Goal: Task Accomplishment & Management: Manage account settings

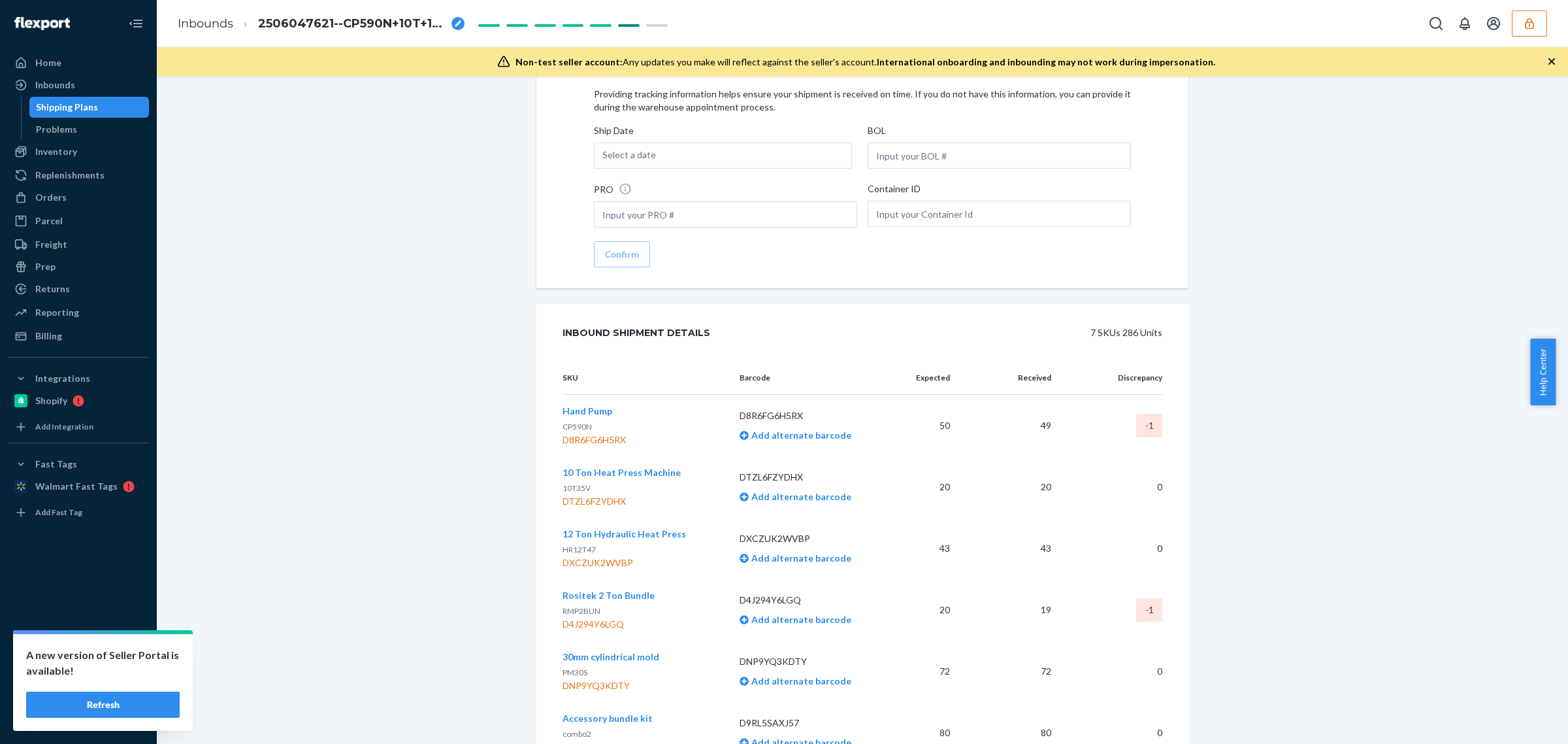
click at [108, 711] on button "Refresh" at bounding box center [102, 705] width 153 height 26
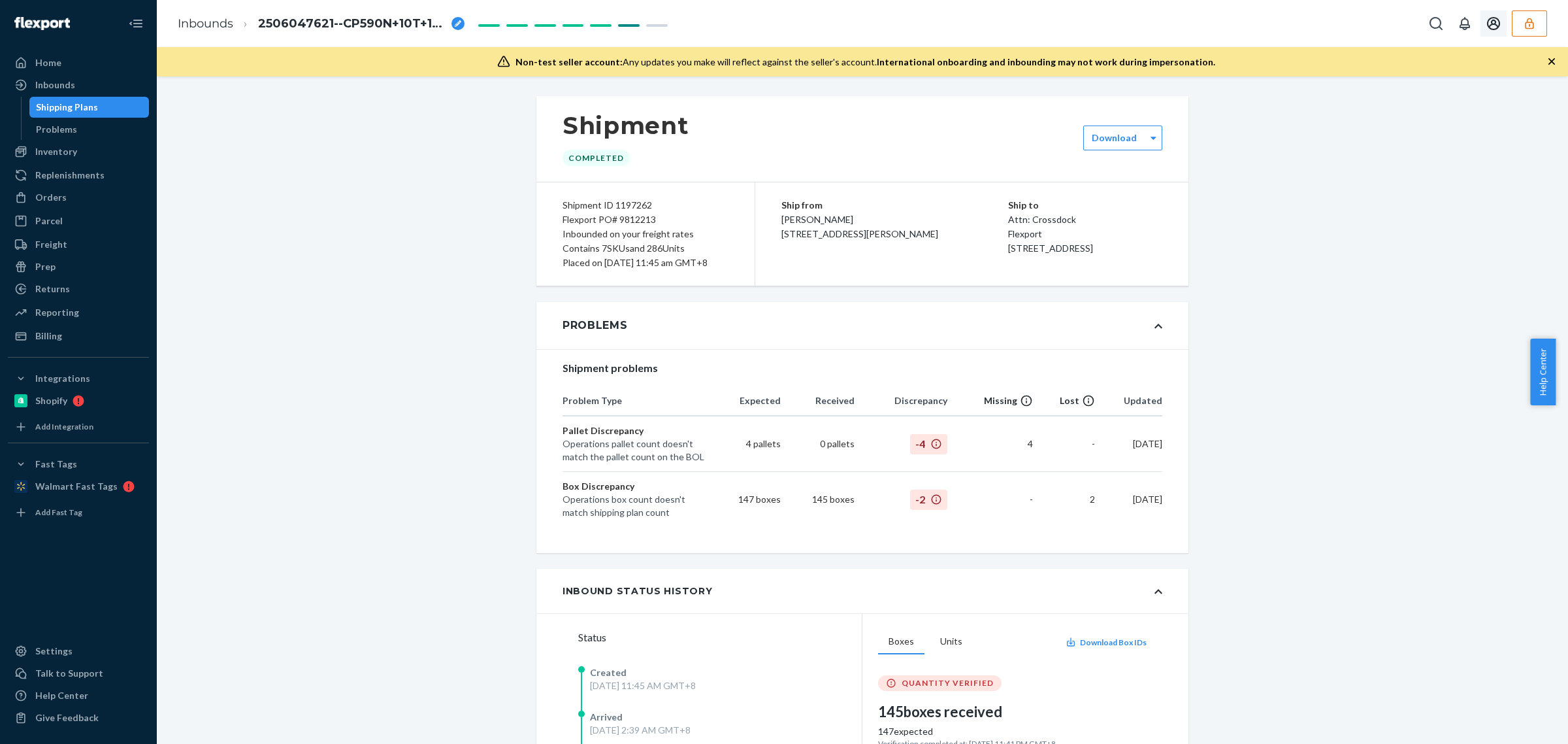
click at [1534, 18] on icon "button" at bounding box center [1530, 23] width 13 height 13
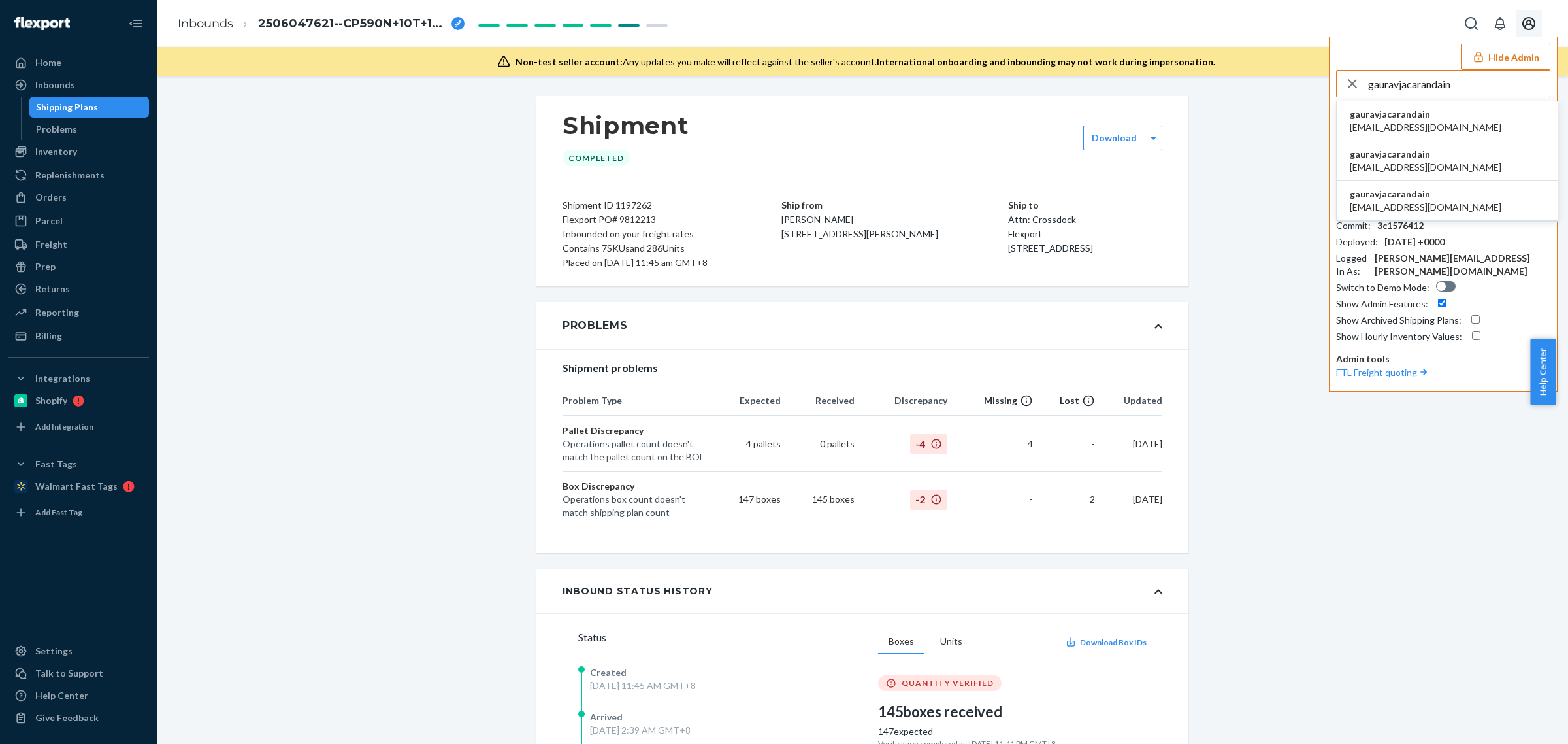
type input "gauravjacarandain"
click at [1412, 112] on span "gauravjacarandain" at bounding box center [1425, 114] width 151 height 13
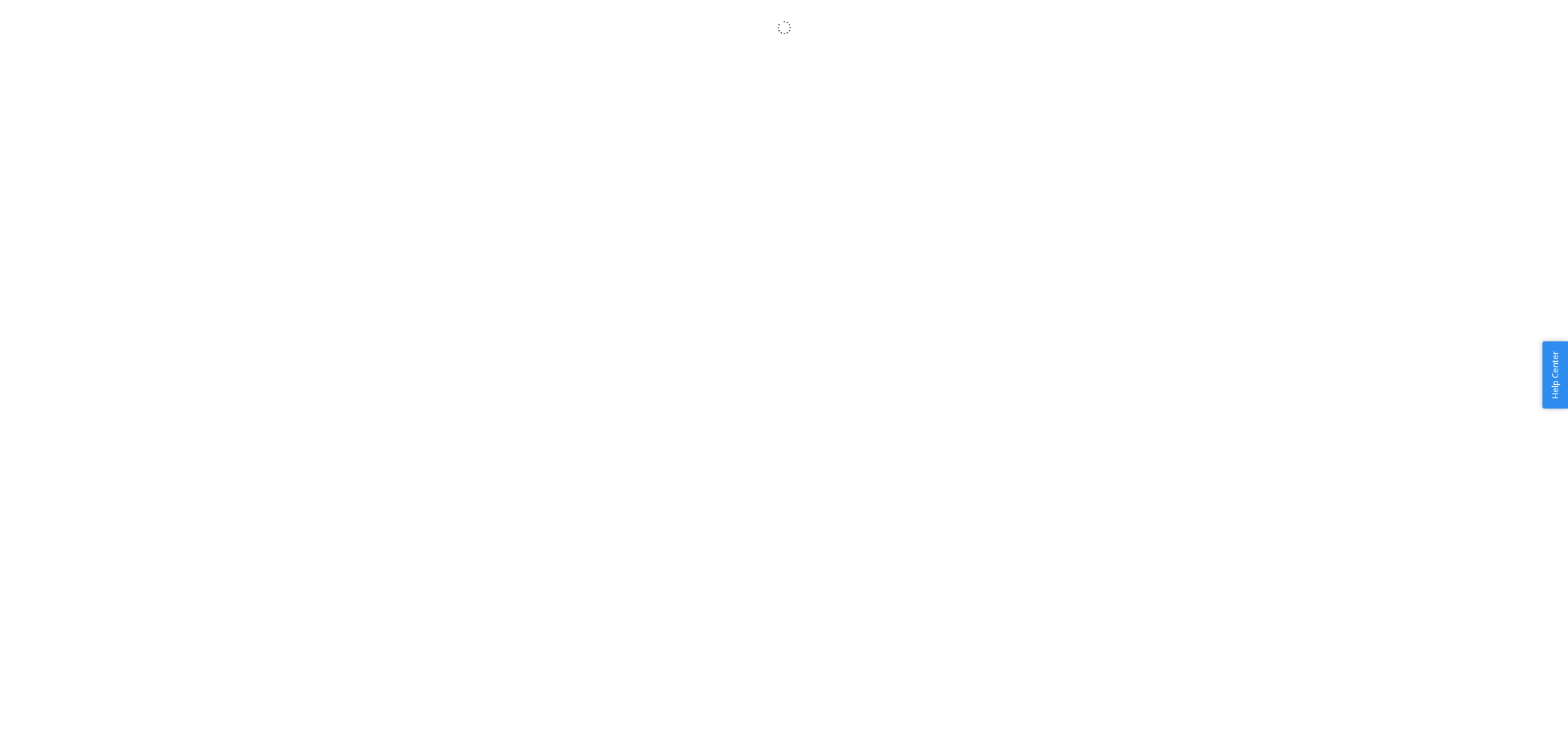
drag, startPoint x: 0, startPoint y: 0, endPoint x: 476, endPoint y: 264, distance: 544.3
click at [476, 264] on body "× Help Center Username Get Started Inbounds Inventory Orders Billing Fast Tags …" at bounding box center [784, 389] width 1568 height 750
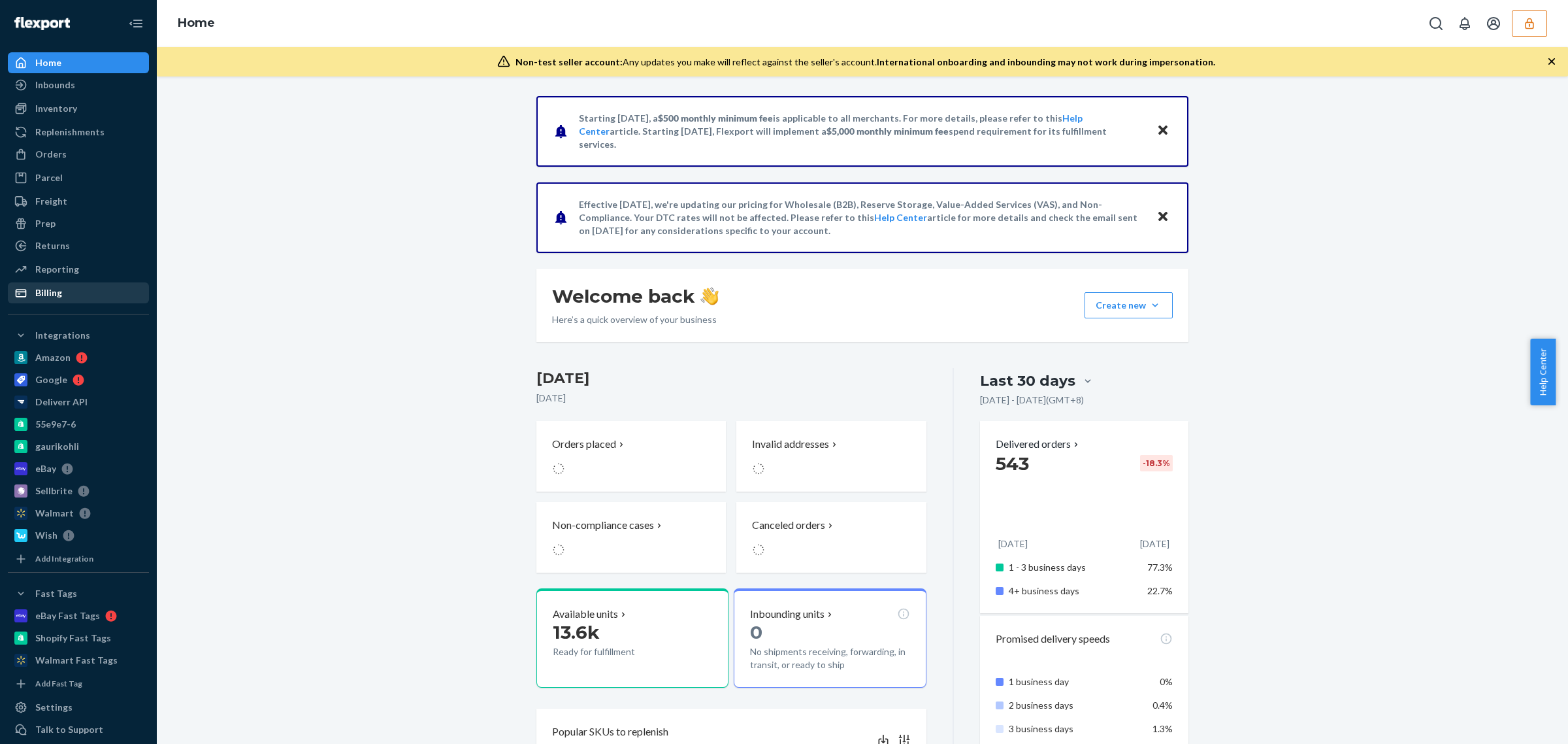
drag, startPoint x: 31, startPoint y: 298, endPoint x: 63, endPoint y: 298, distance: 32.0
click at [31, 298] on div at bounding box center [24, 292] width 21 height 13
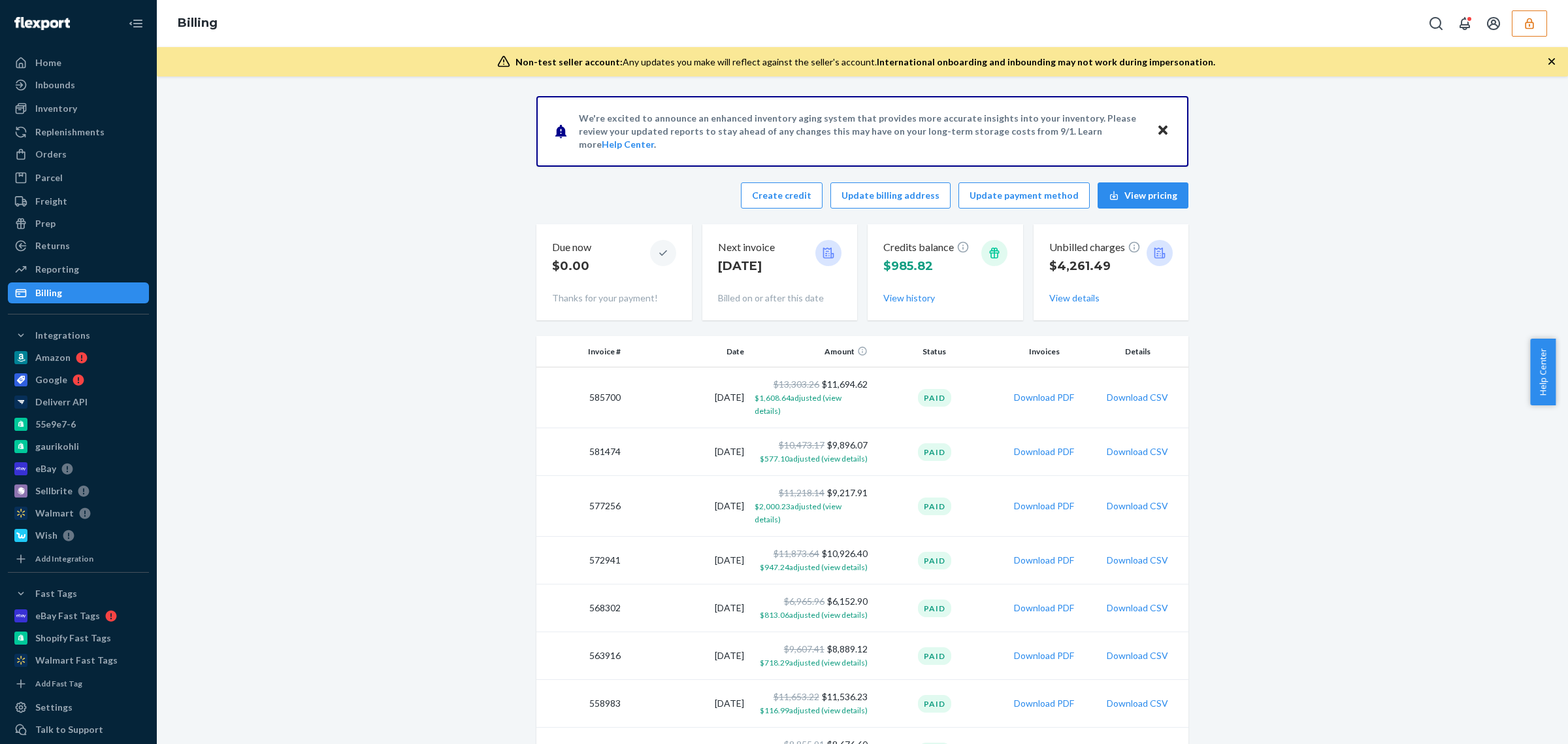
click at [1141, 394] on button "Download CSV" at bounding box center [1138, 397] width 61 height 13
click at [1528, 27] on icon "button" at bounding box center [1530, 23] width 9 height 11
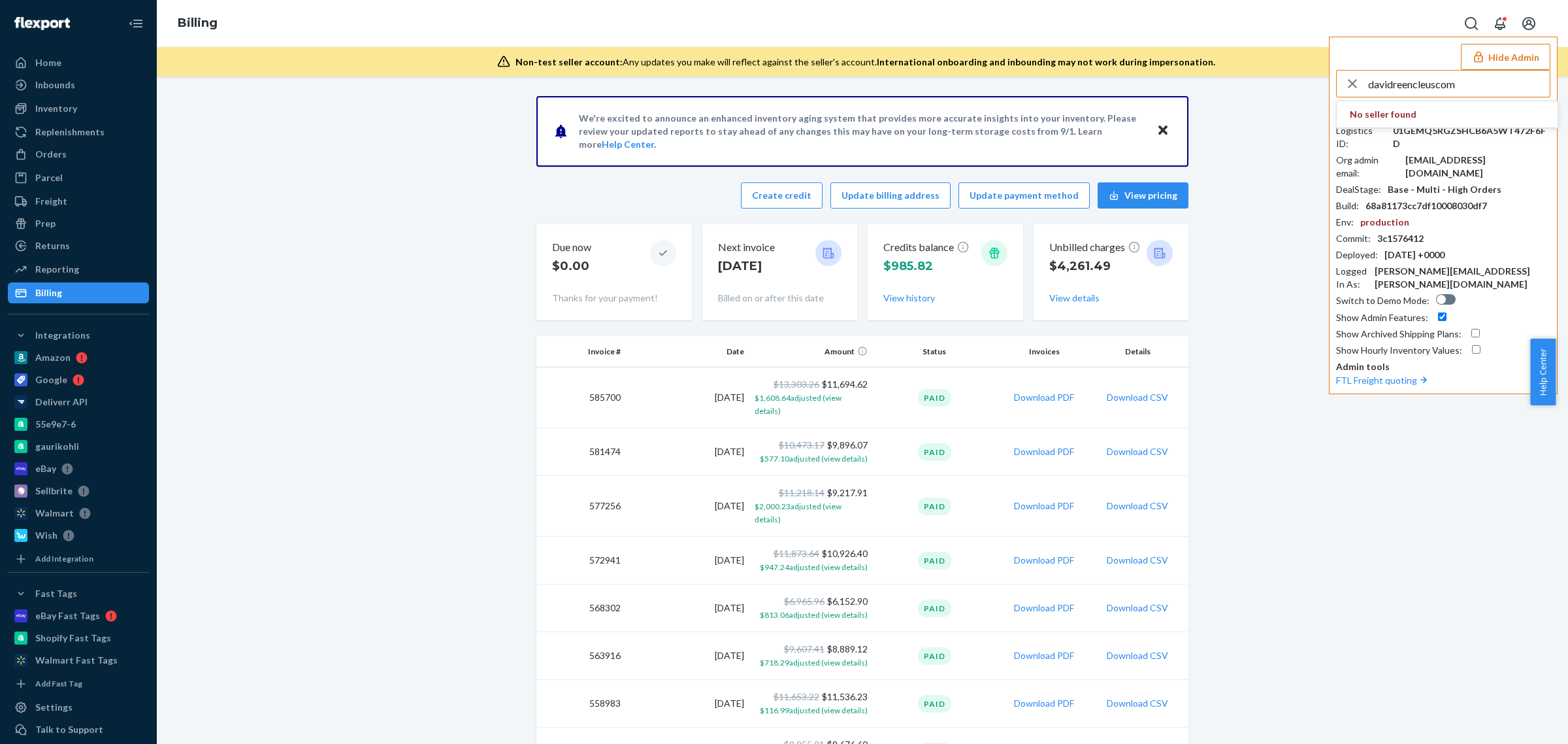
type input "davidreencleuscom"
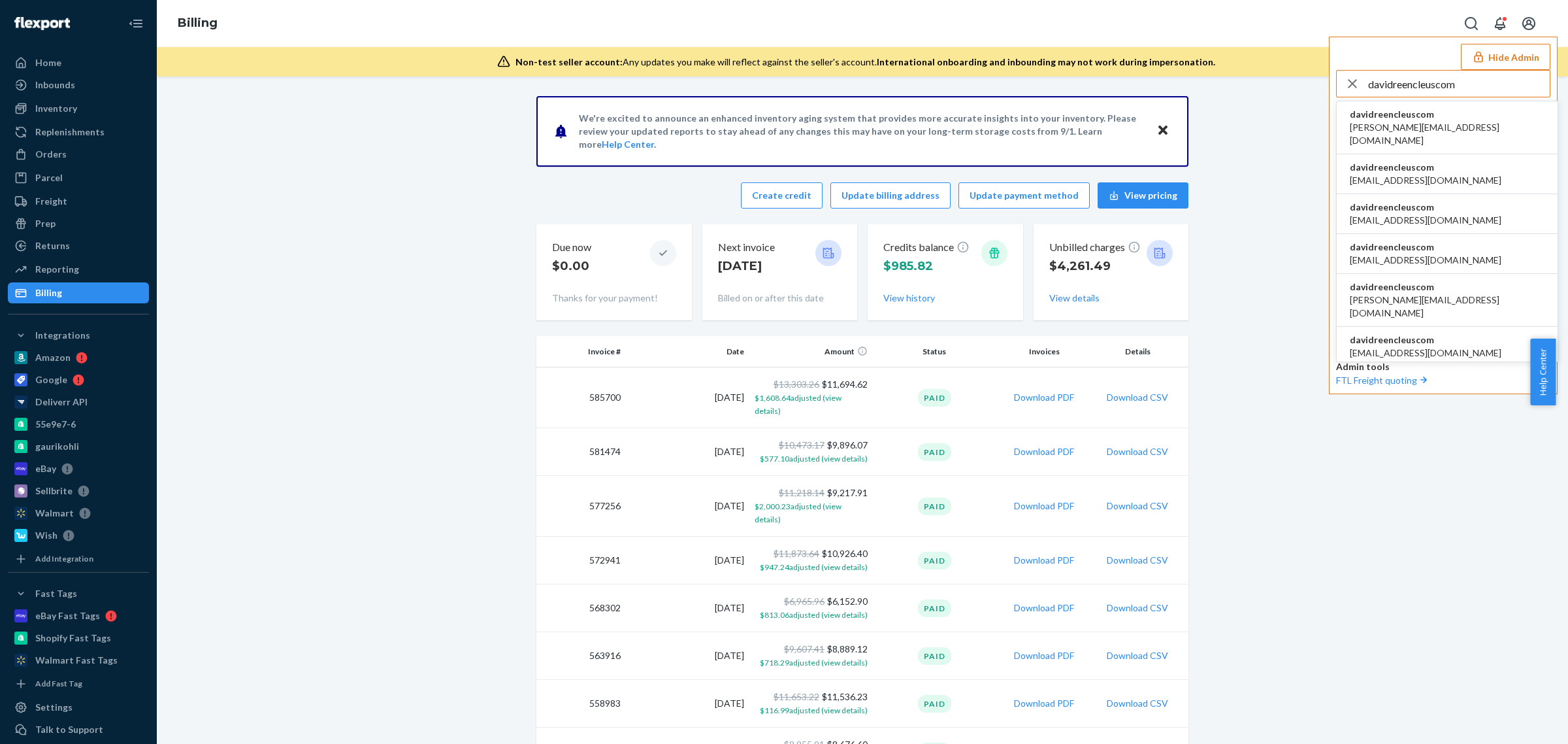
click at [1439, 123] on li "davidreencleuscom david@reencleus.com" at bounding box center [1447, 128] width 220 height 53
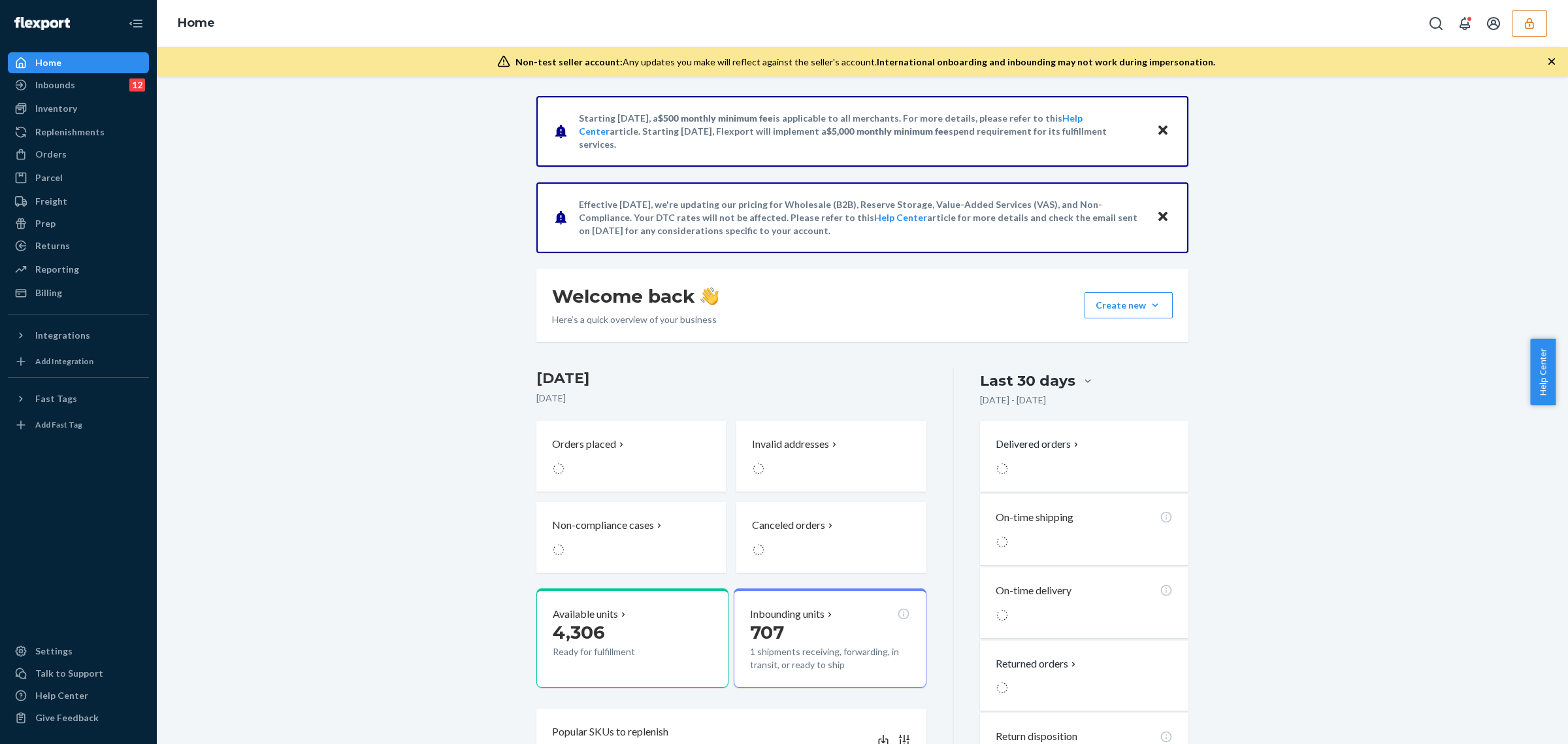
click at [62, 109] on div "Inventory" at bounding box center [56, 108] width 42 height 13
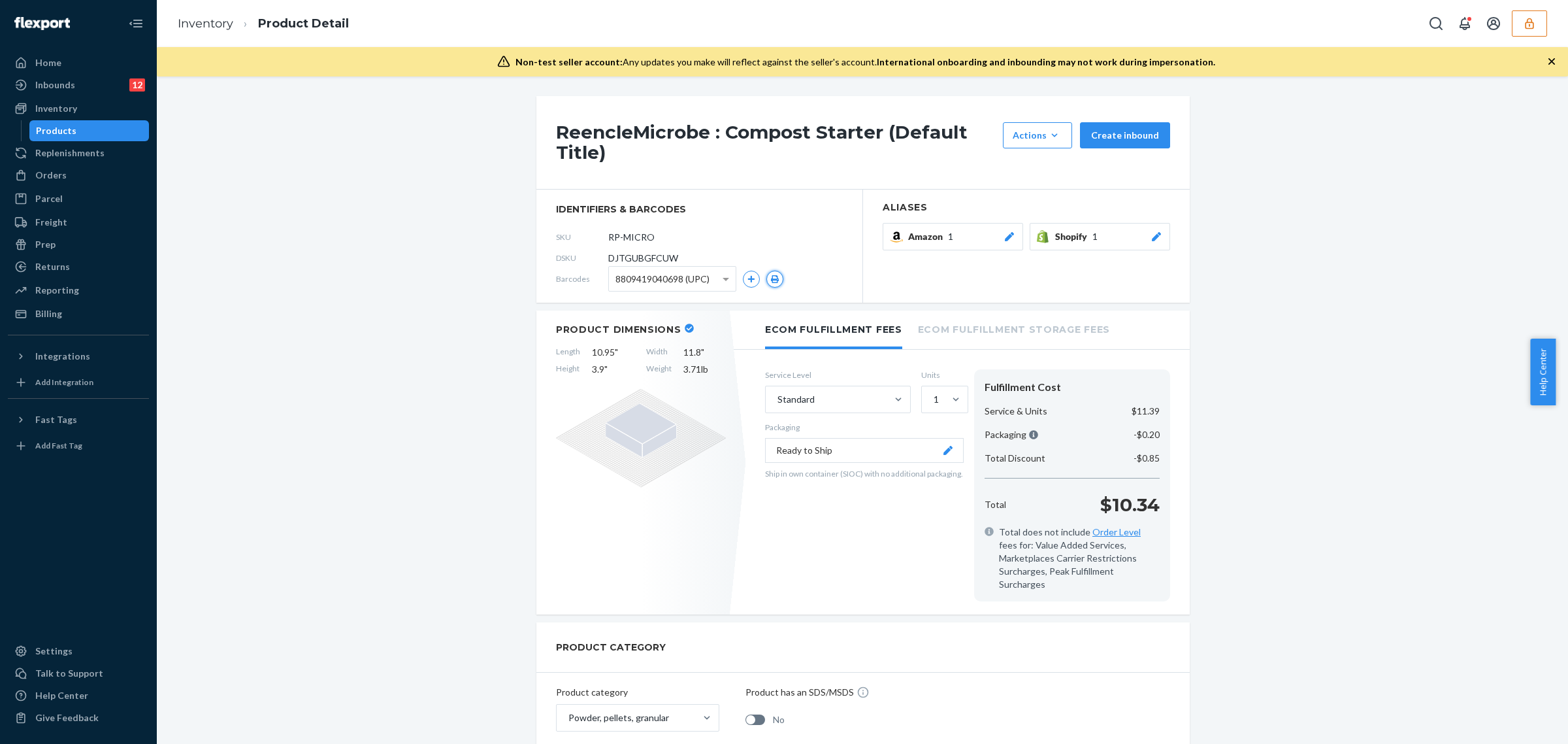
click at [771, 282] on icon "button" at bounding box center [774, 278] width 8 height 8
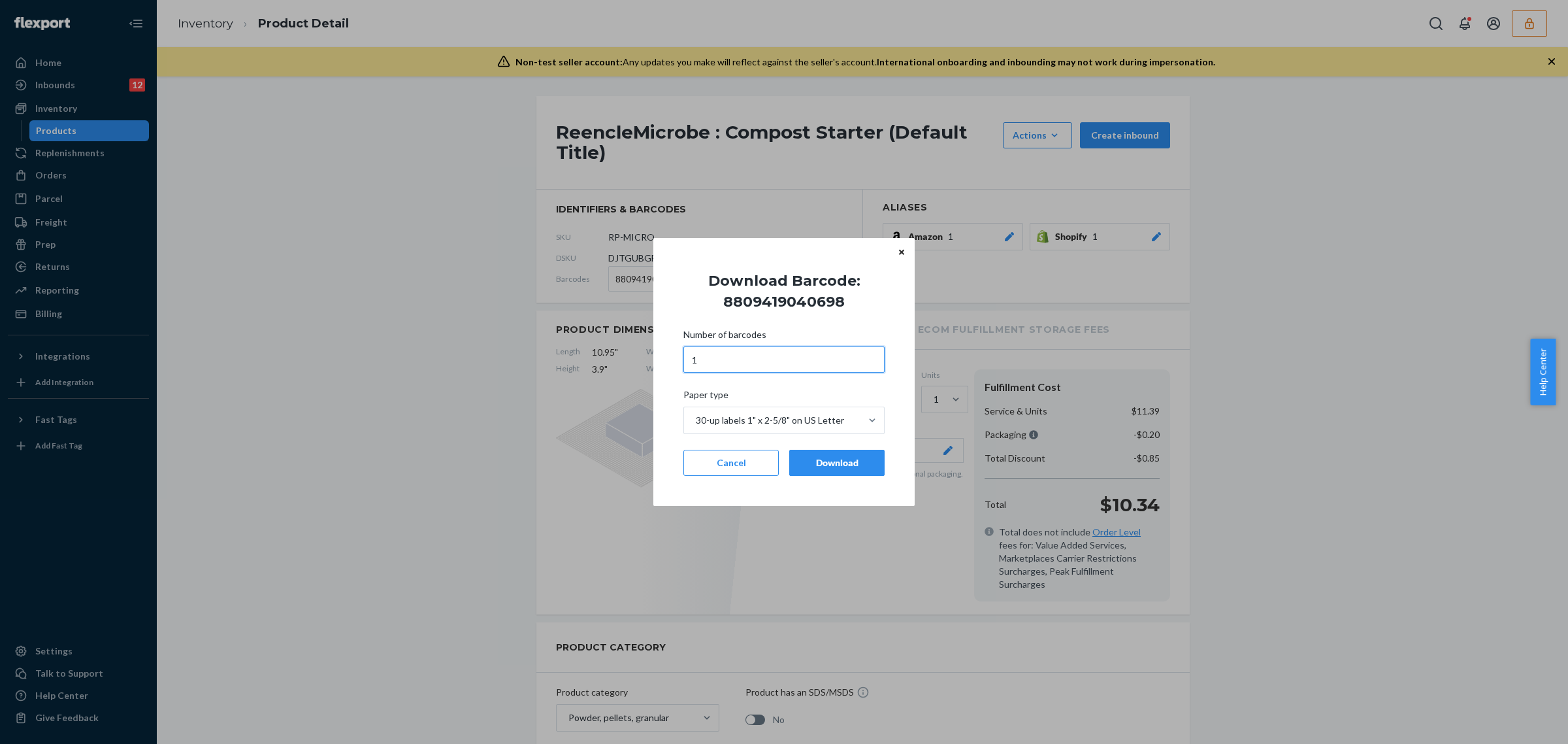
click at [716, 354] on input "1" at bounding box center [784, 360] width 201 height 26
type input "091"
click at [827, 475] on button "Download" at bounding box center [836, 463] width 95 height 26
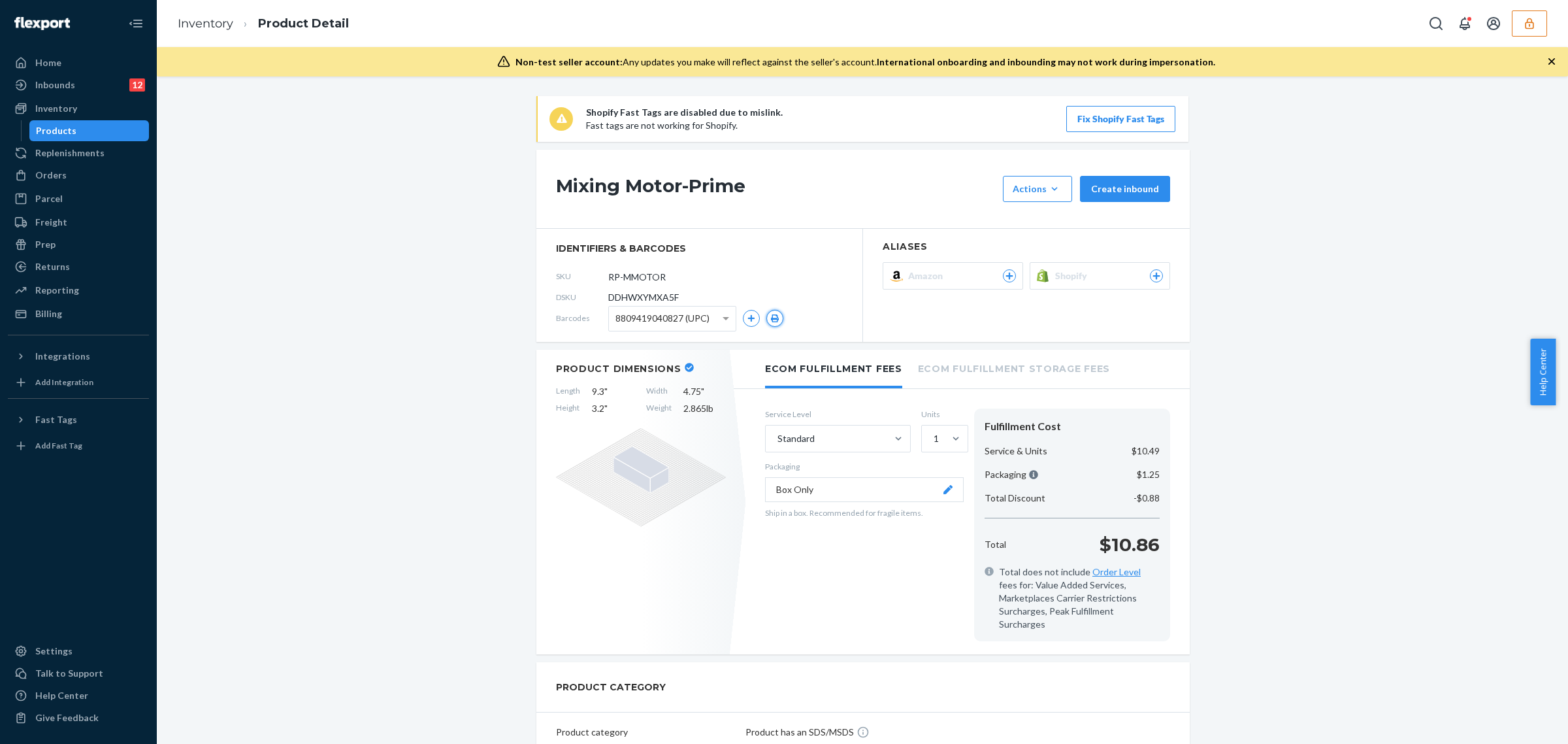
click at [770, 316] on icon "button" at bounding box center [774, 318] width 9 height 8
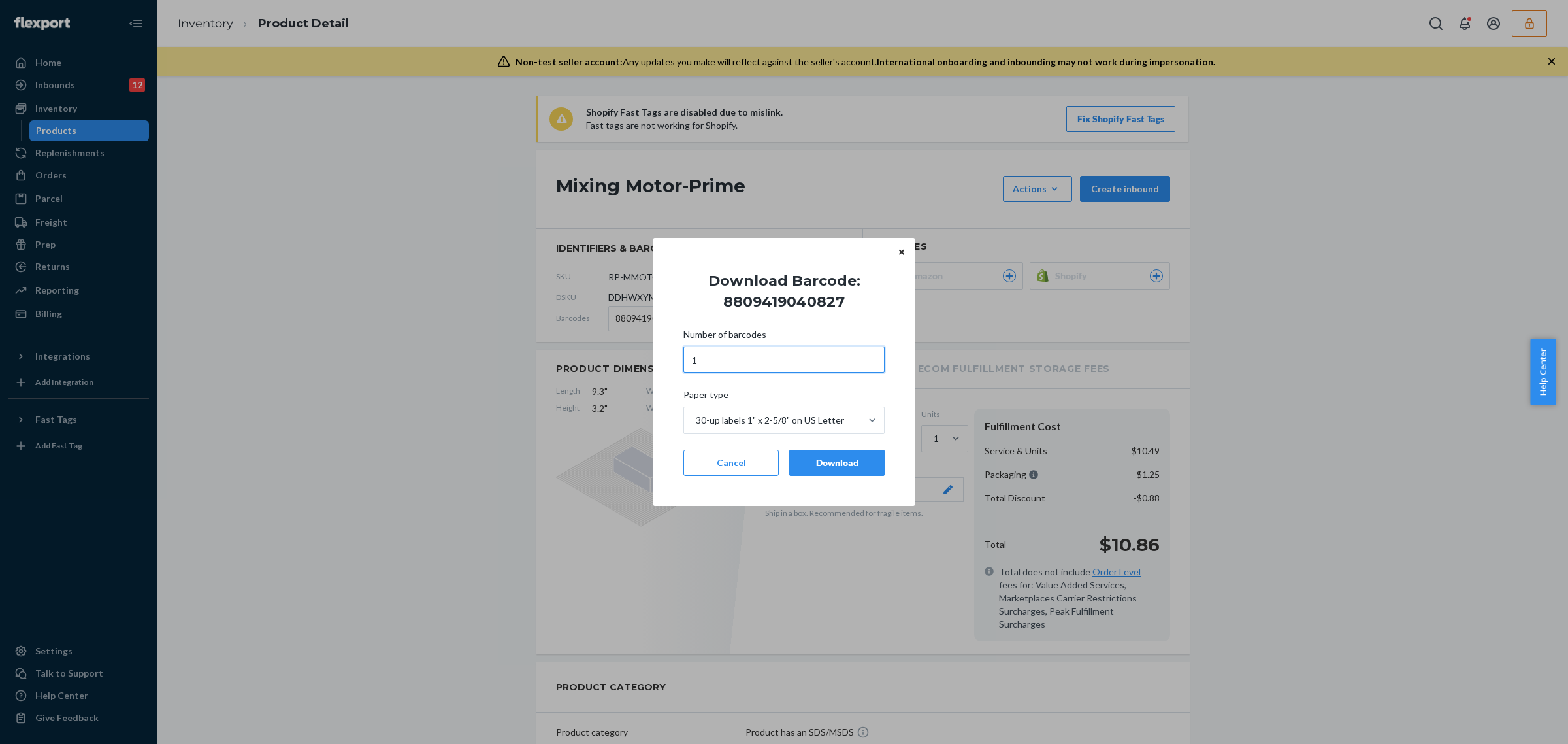
click at [734, 354] on input "1" at bounding box center [784, 360] width 201 height 26
type input "15"
click at [824, 459] on div "Download" at bounding box center [837, 462] width 74 height 13
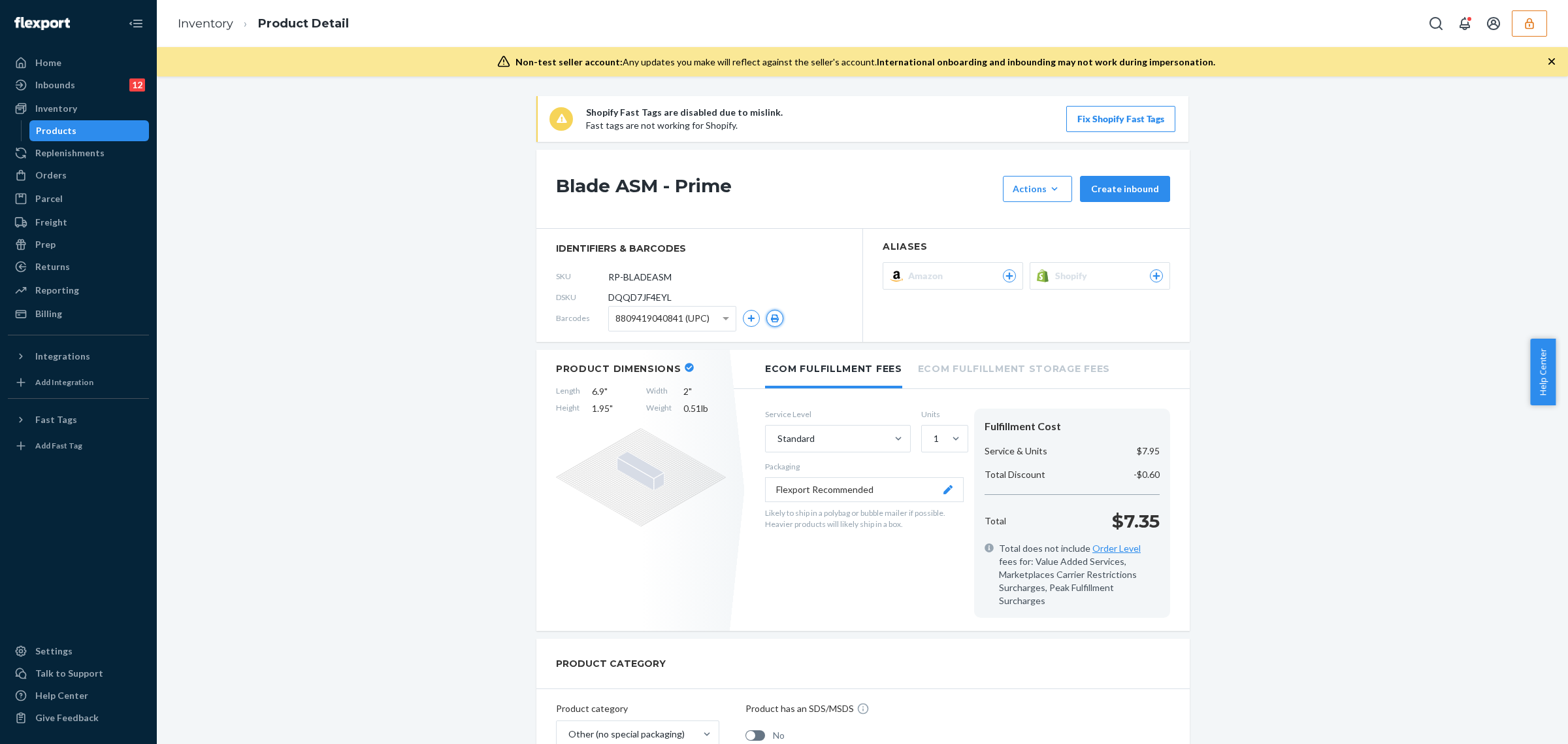
click at [770, 314] on icon "button" at bounding box center [774, 318] width 9 height 8
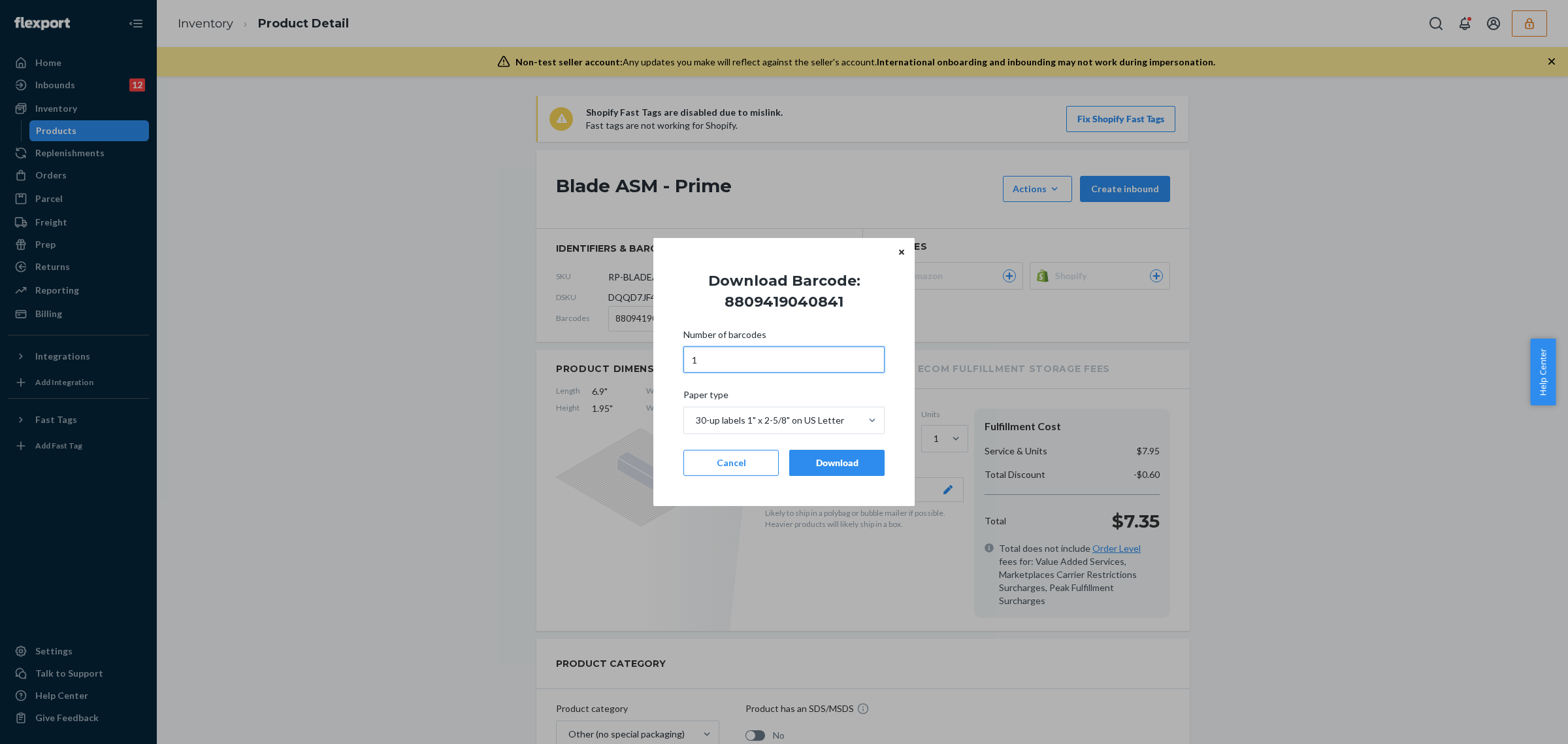
click at [762, 354] on input "1" at bounding box center [784, 360] width 201 height 26
type input "30"
click at [836, 458] on div "Download" at bounding box center [837, 462] width 74 height 13
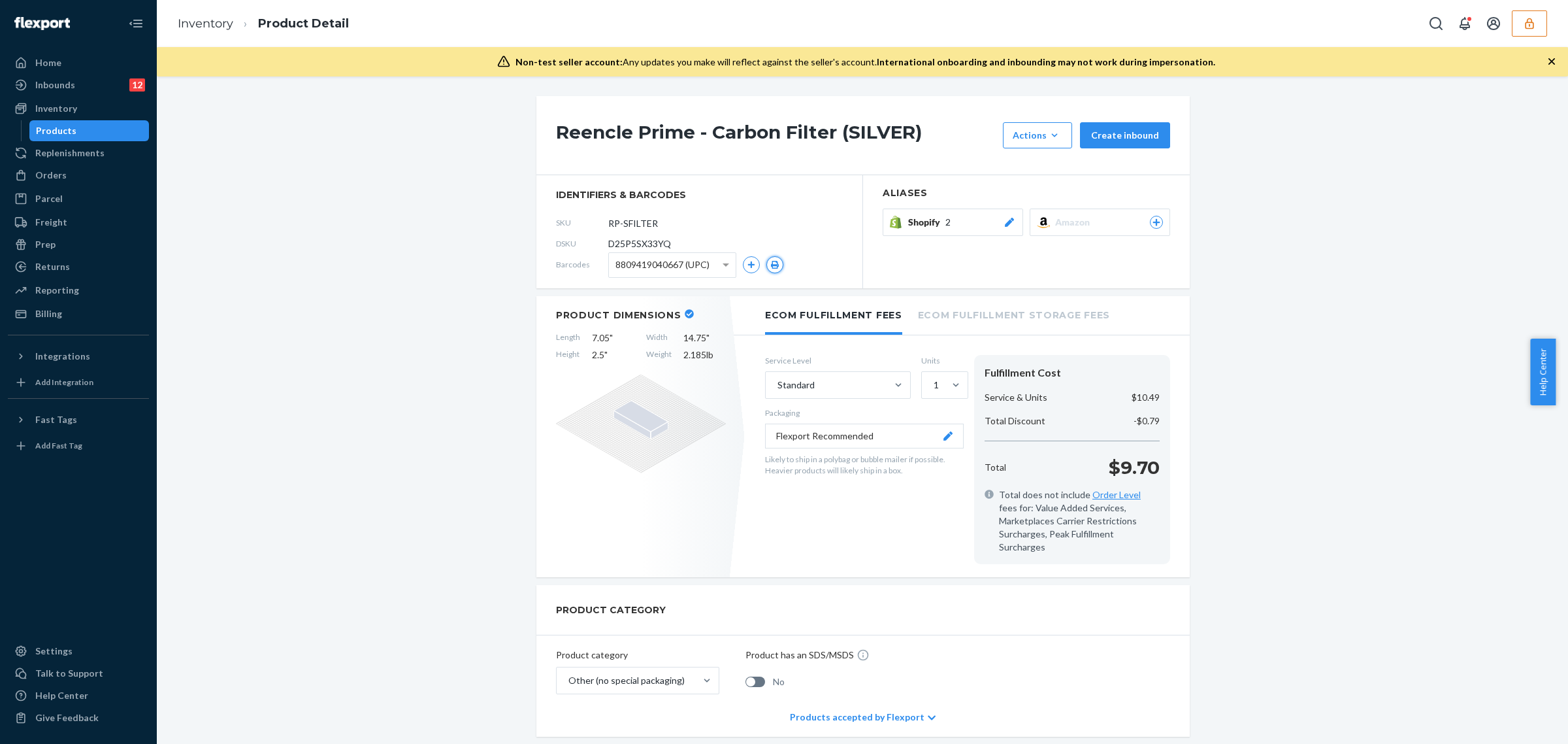
click at [770, 264] on icon "button" at bounding box center [774, 264] width 9 height 8
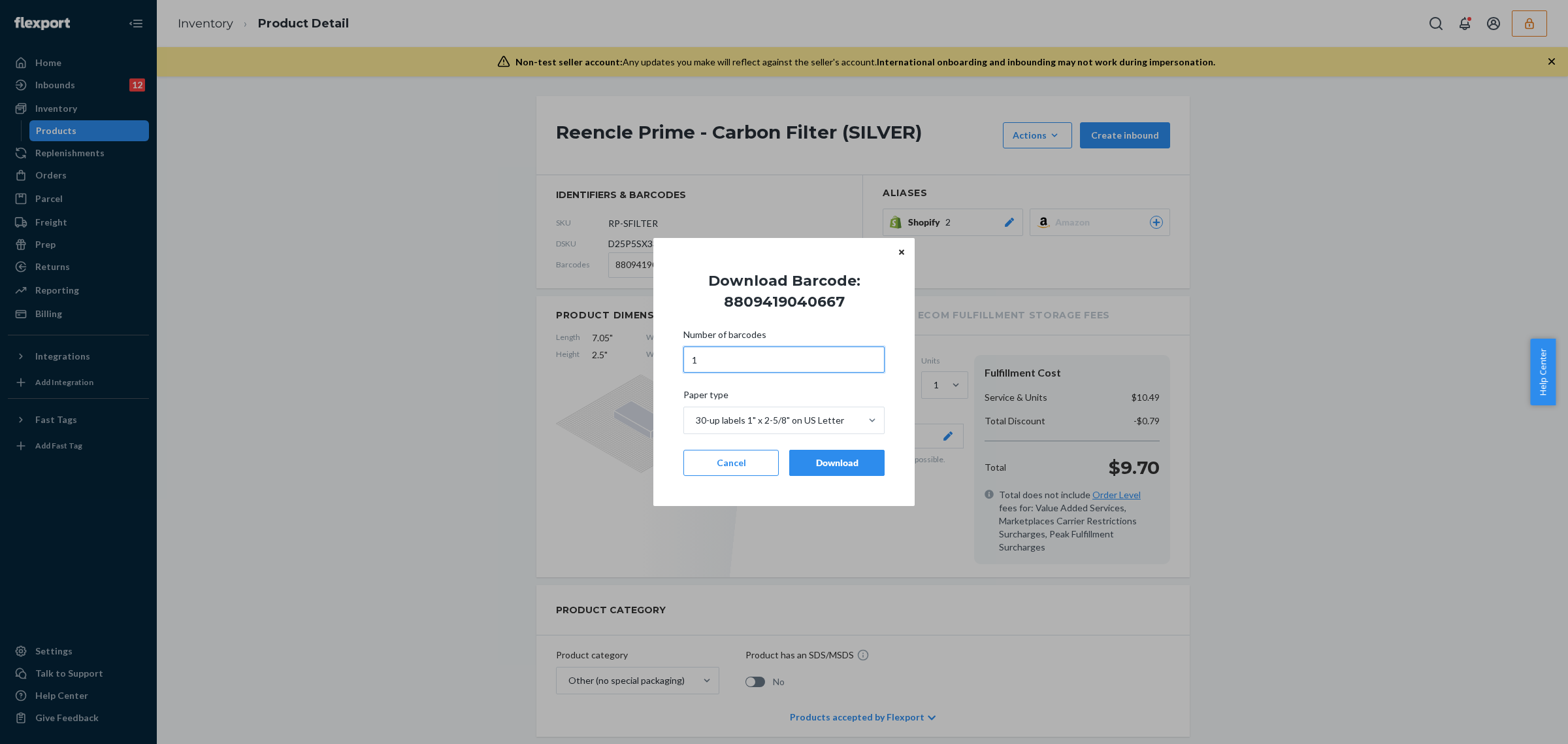
click at [746, 358] on input "1" at bounding box center [784, 360] width 201 height 26
type input "17"
click at [824, 471] on button "Download" at bounding box center [836, 463] width 95 height 26
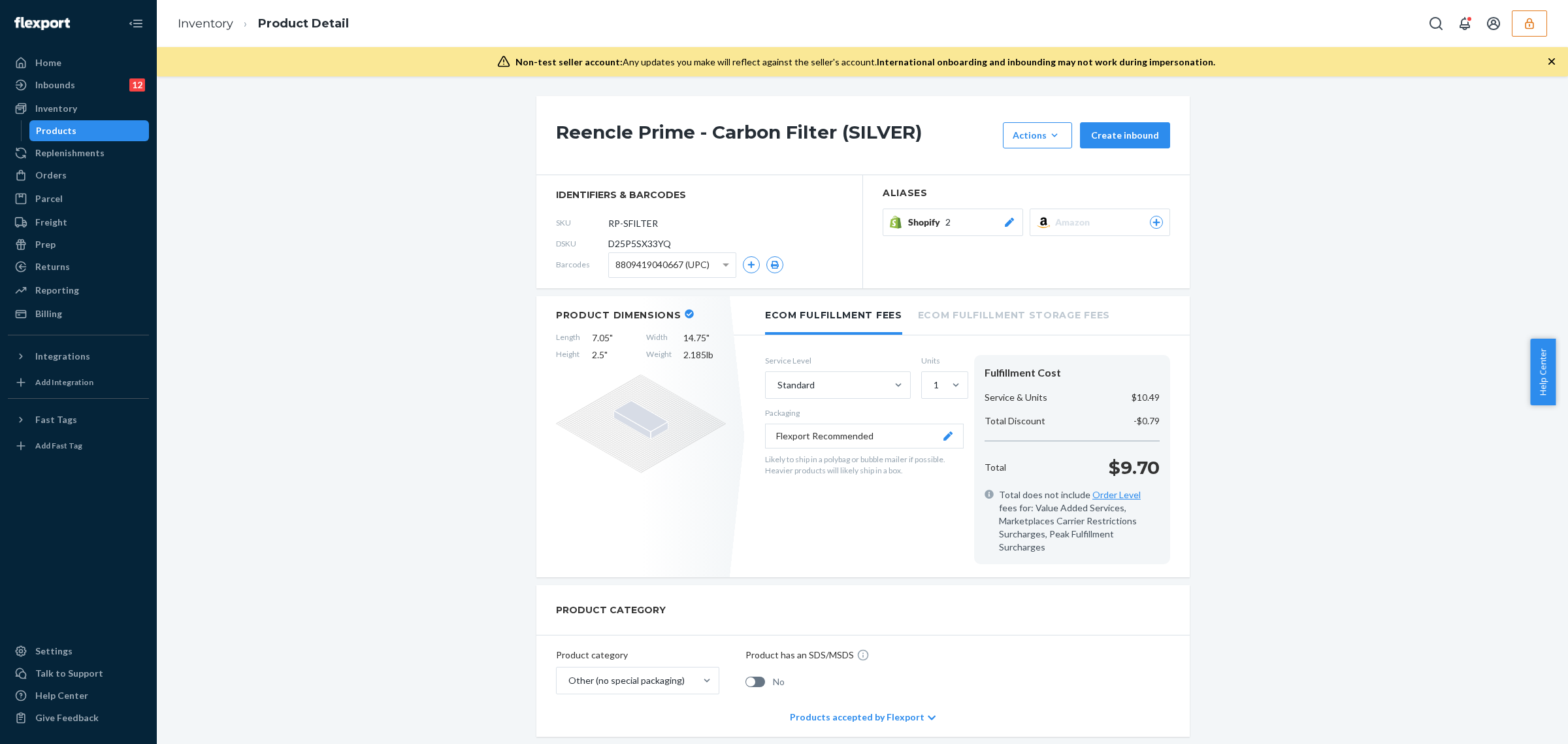
click at [1534, 26] on icon "button" at bounding box center [1530, 23] width 13 height 13
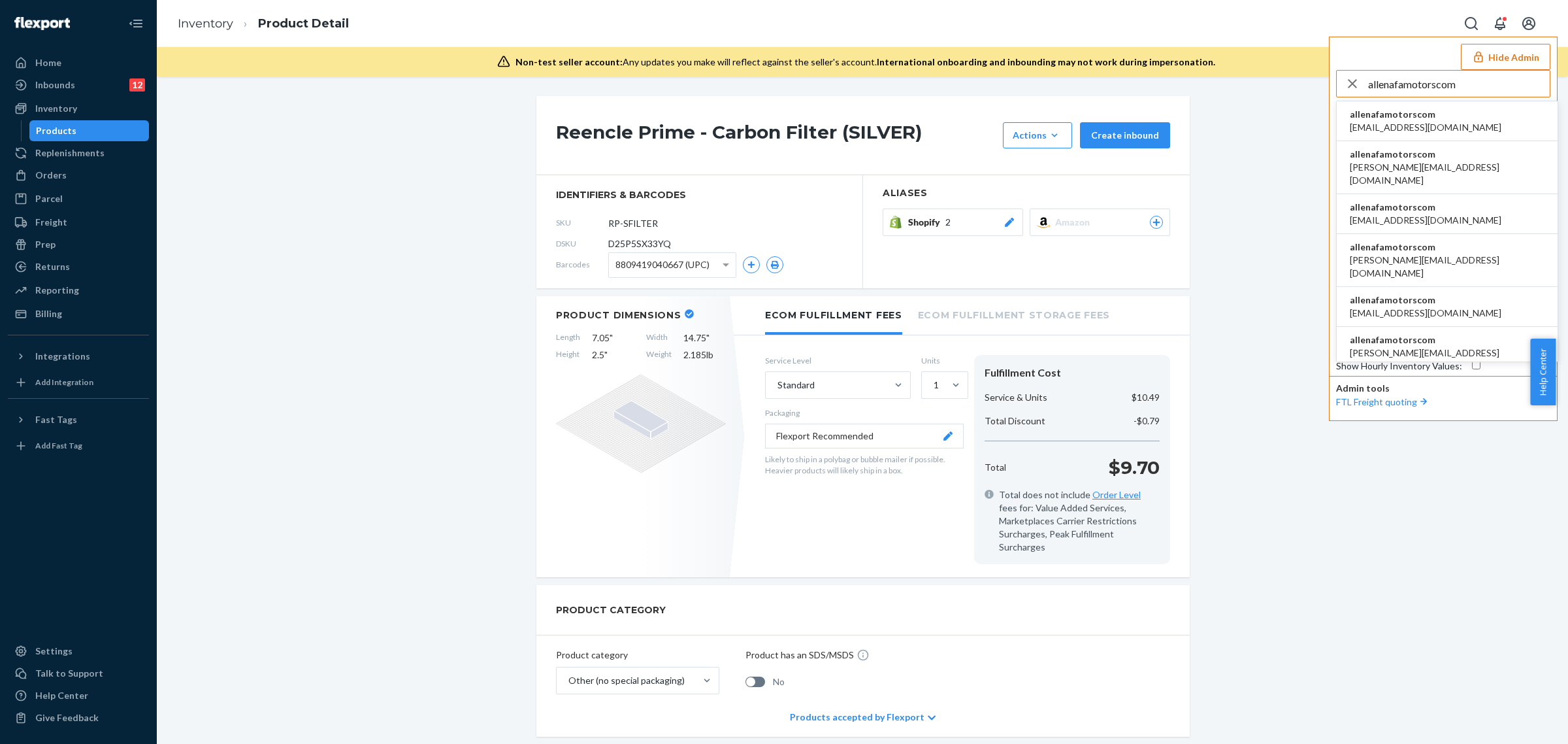
type input "allenafamotorscom"
click at [1425, 109] on span "allenafamotorscom" at bounding box center [1425, 114] width 151 height 13
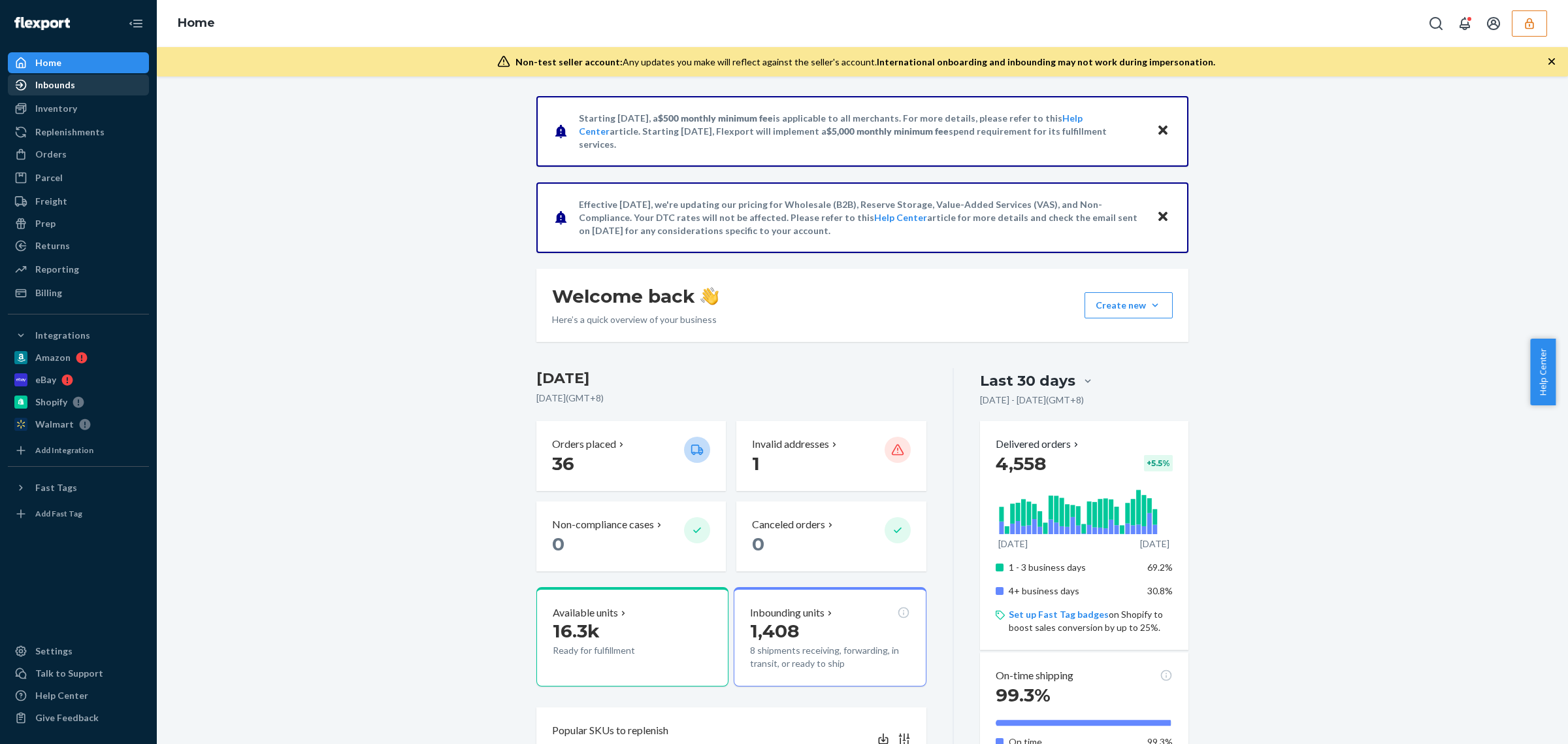
click at [43, 90] on div "Inbounds" at bounding box center [55, 85] width 40 height 13
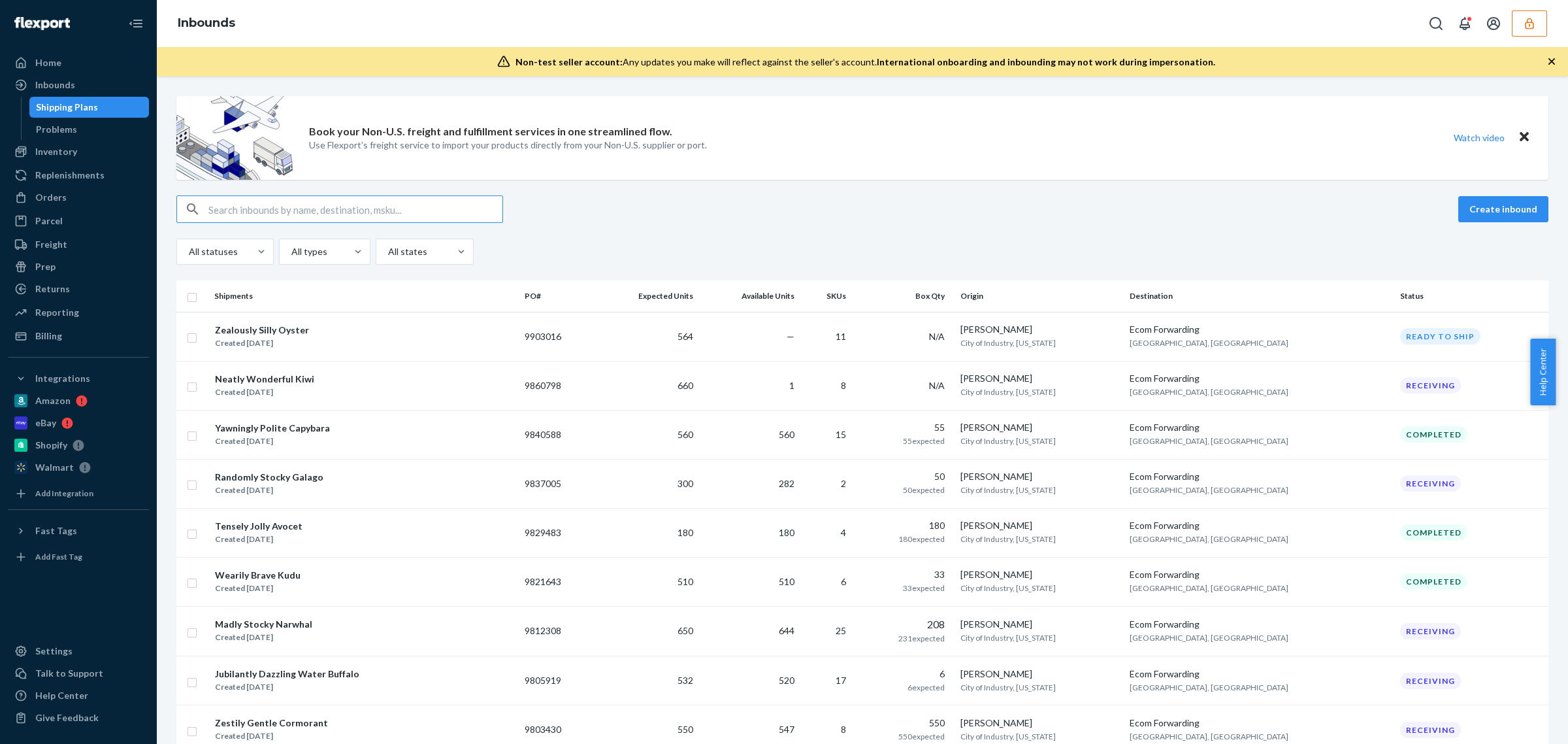
click at [357, 215] on input "text" at bounding box center [355, 209] width 294 height 26
paste input "9805919"
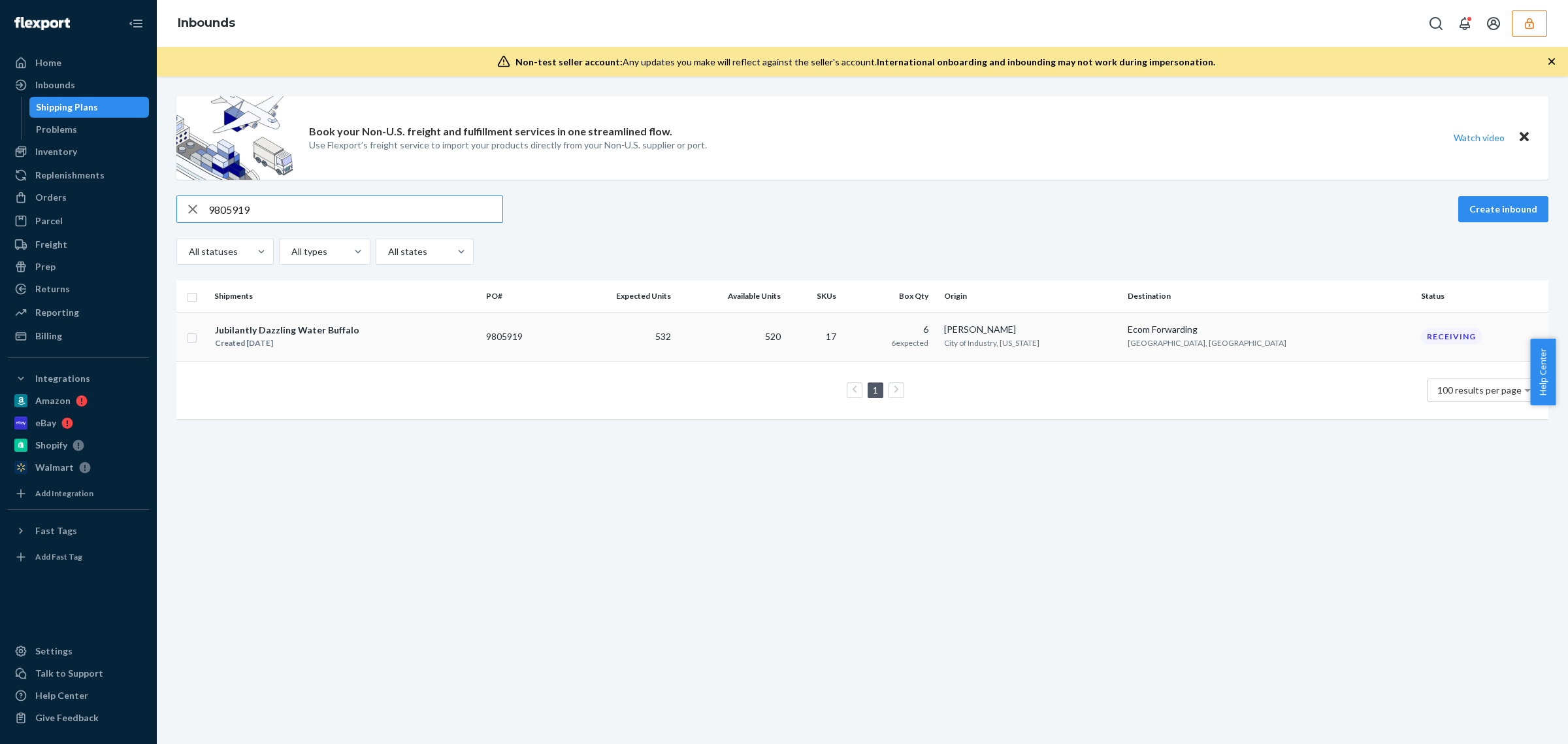
type input "9805919"
click at [633, 325] on td "532" at bounding box center [619, 336] width 113 height 49
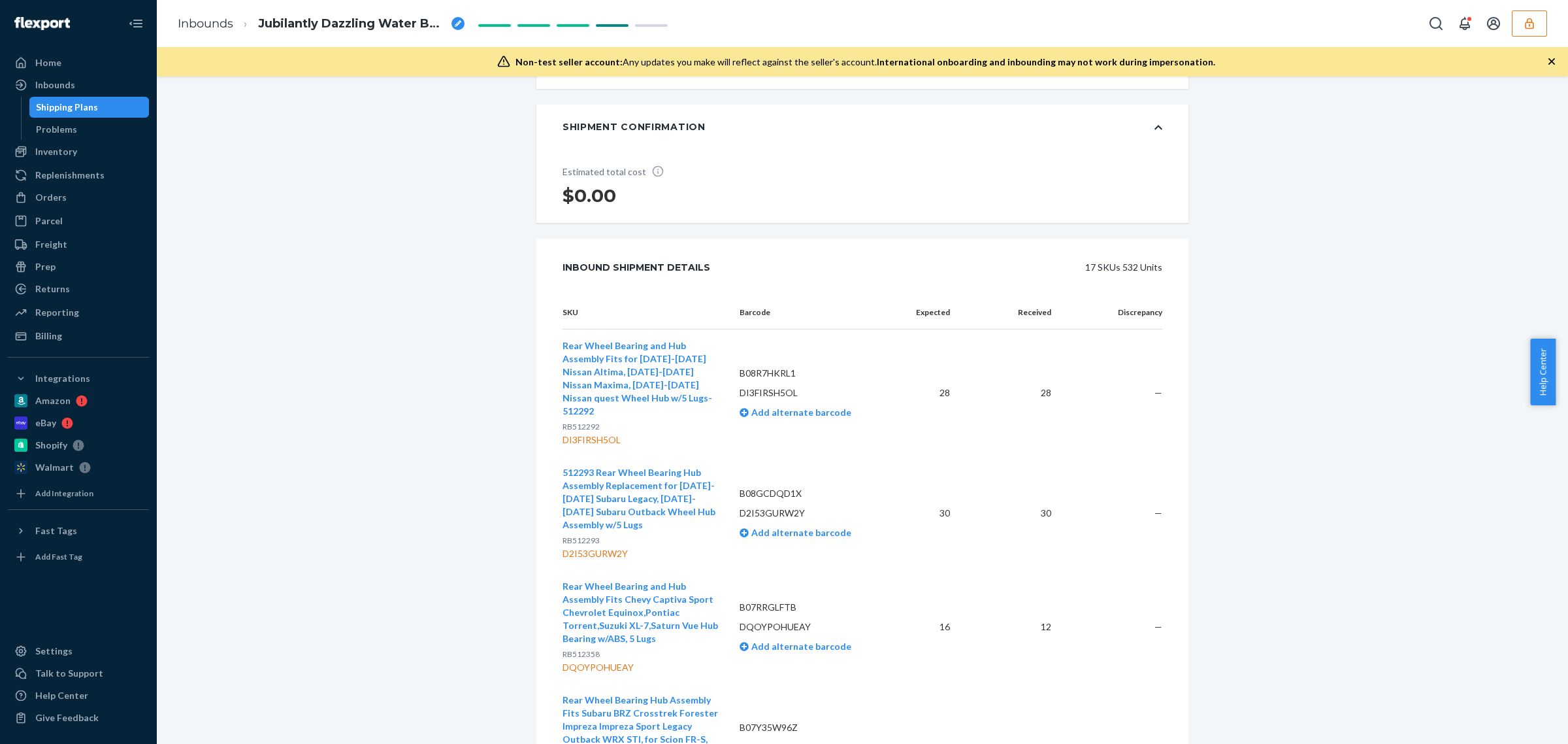
scroll to position [490, 0]
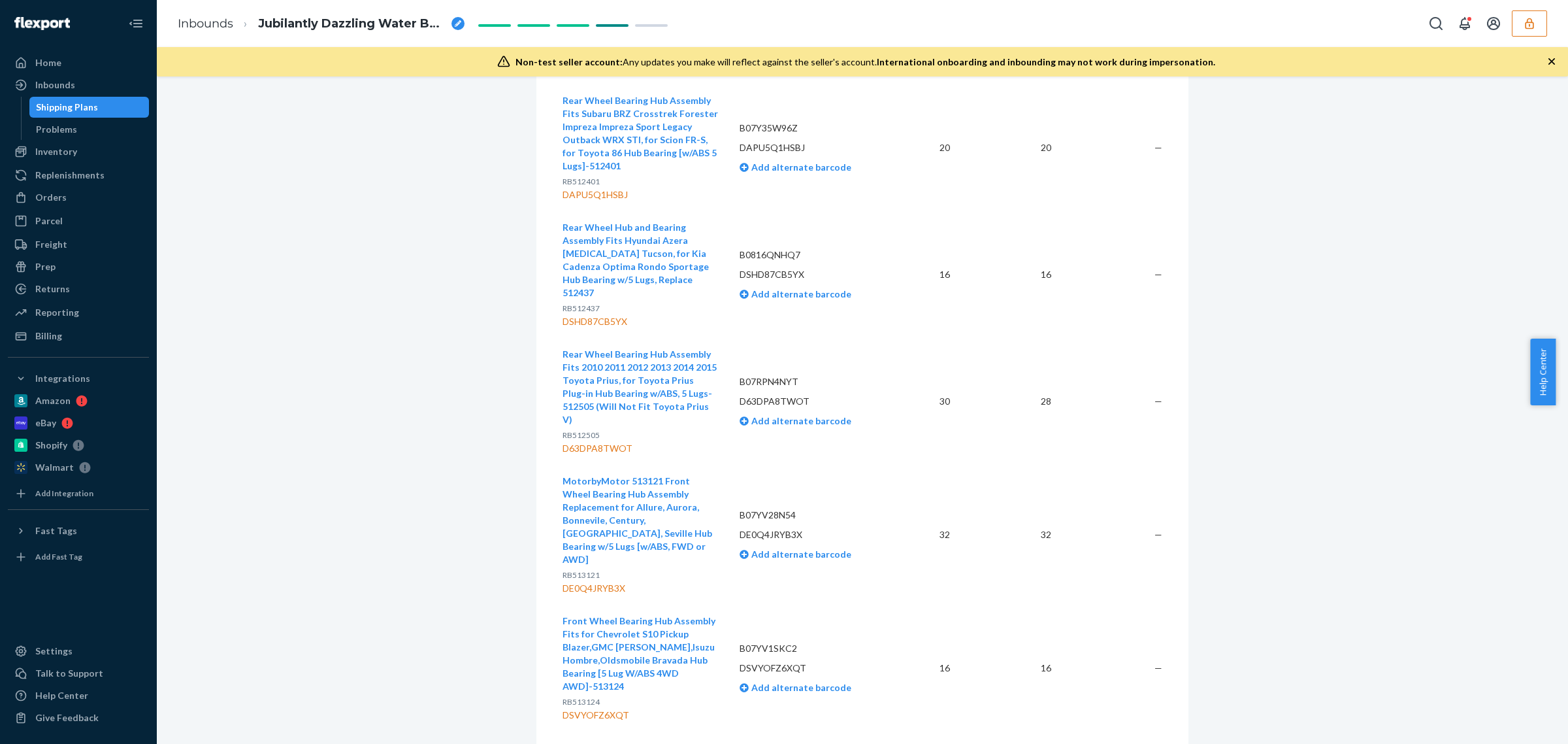
click at [635, 350] on span "Rear Wheel Bearing Hub Assembly Fits 2010 2011 2012 2013 2014 2015 Toyota Prius…" at bounding box center [640, 386] width 154 height 76
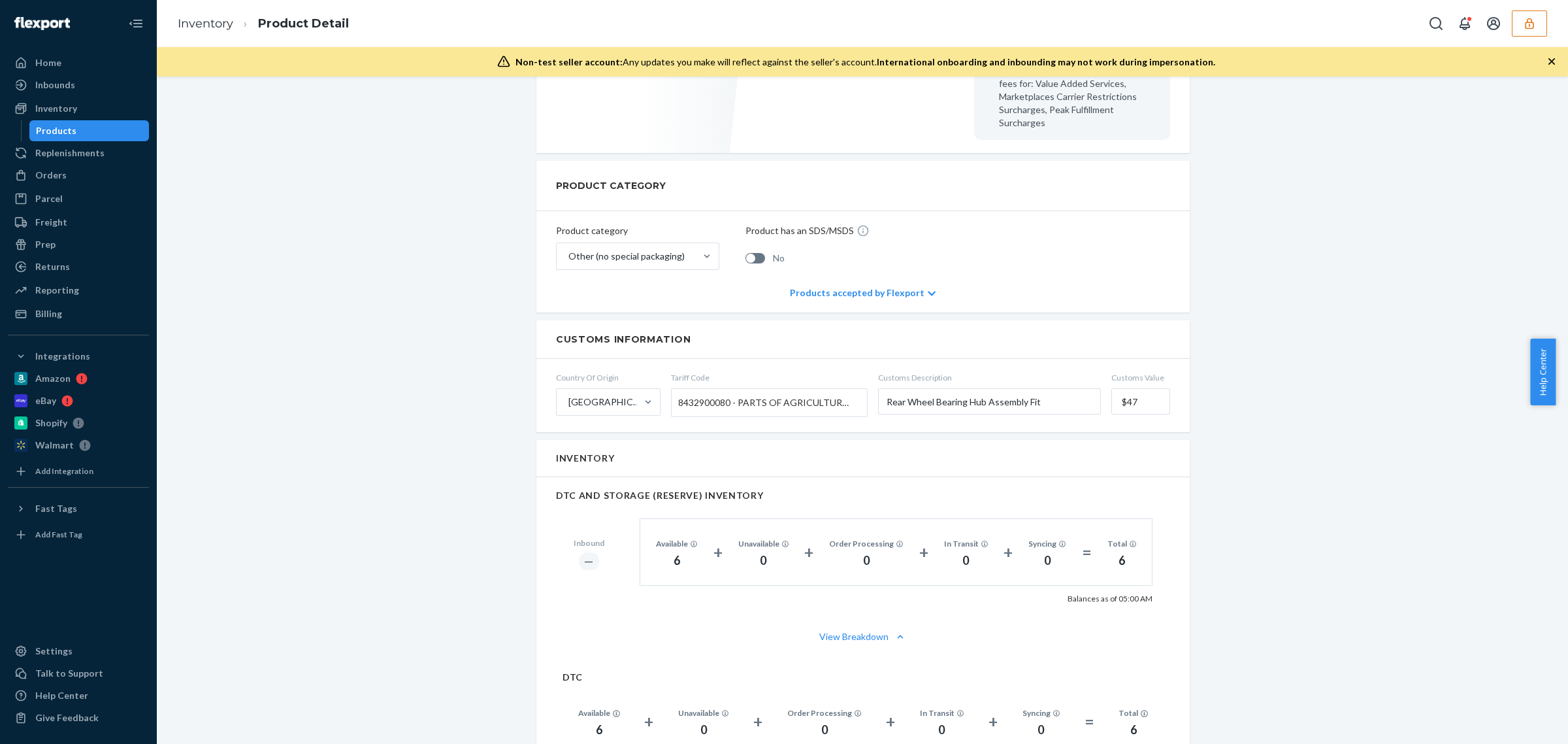
scroll to position [783, 0]
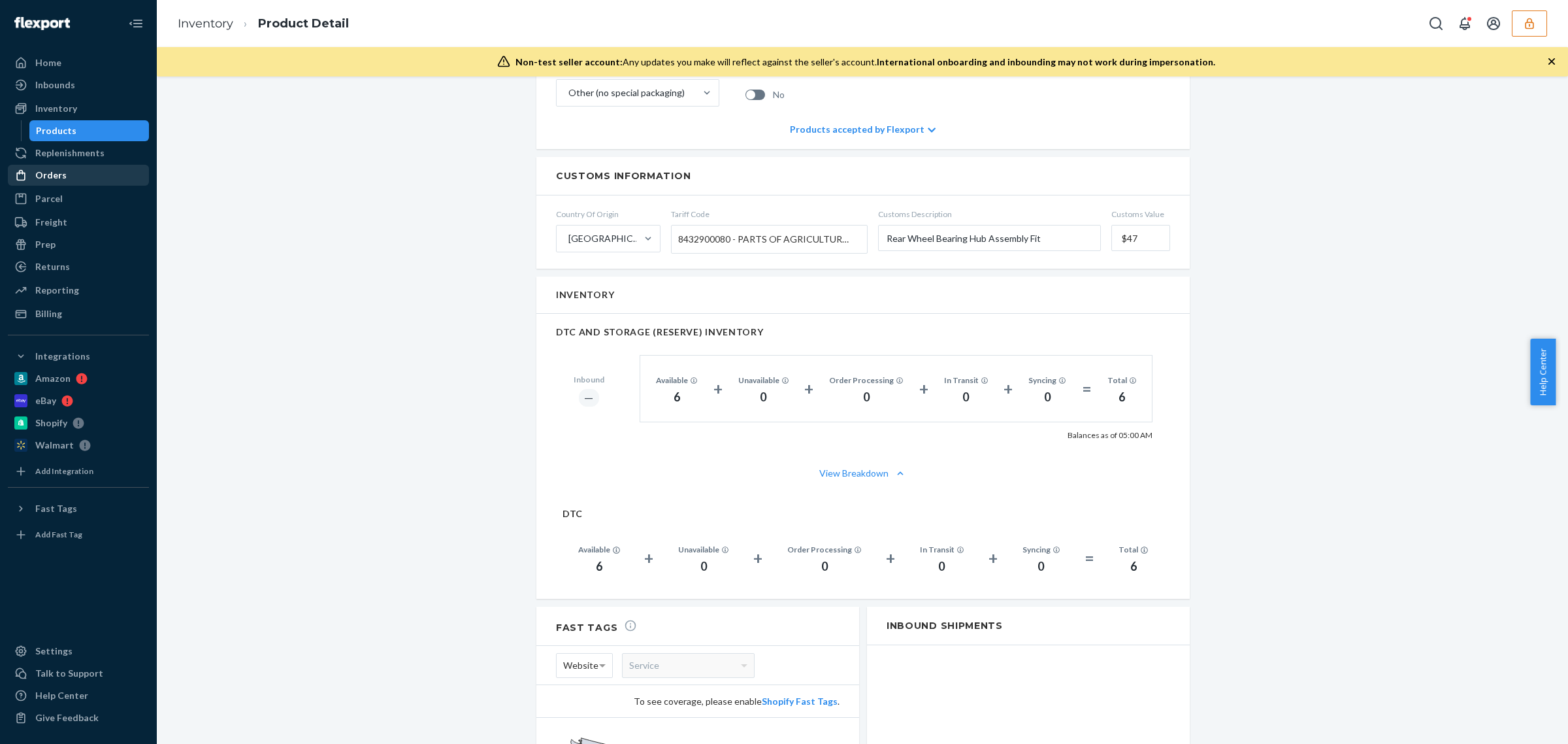
click at [70, 177] on div "Orders" at bounding box center [78, 175] width 138 height 18
drag, startPoint x: 1119, startPoint y: 386, endPoint x: 1150, endPoint y: 389, distance: 31.1
click at [1150, 389] on div "Inbound ― Available 6 + Unavailable 0 + Order Processing 0 + In Transit 0 + Syn…" at bounding box center [863, 389] width 614 height 104
click at [536, 404] on div "DTC AND STORAGE (RESERVE) INVENTORY Inbound ― Available 6 + Unavailable 0 + Ord…" at bounding box center [863, 383] width 654 height 140
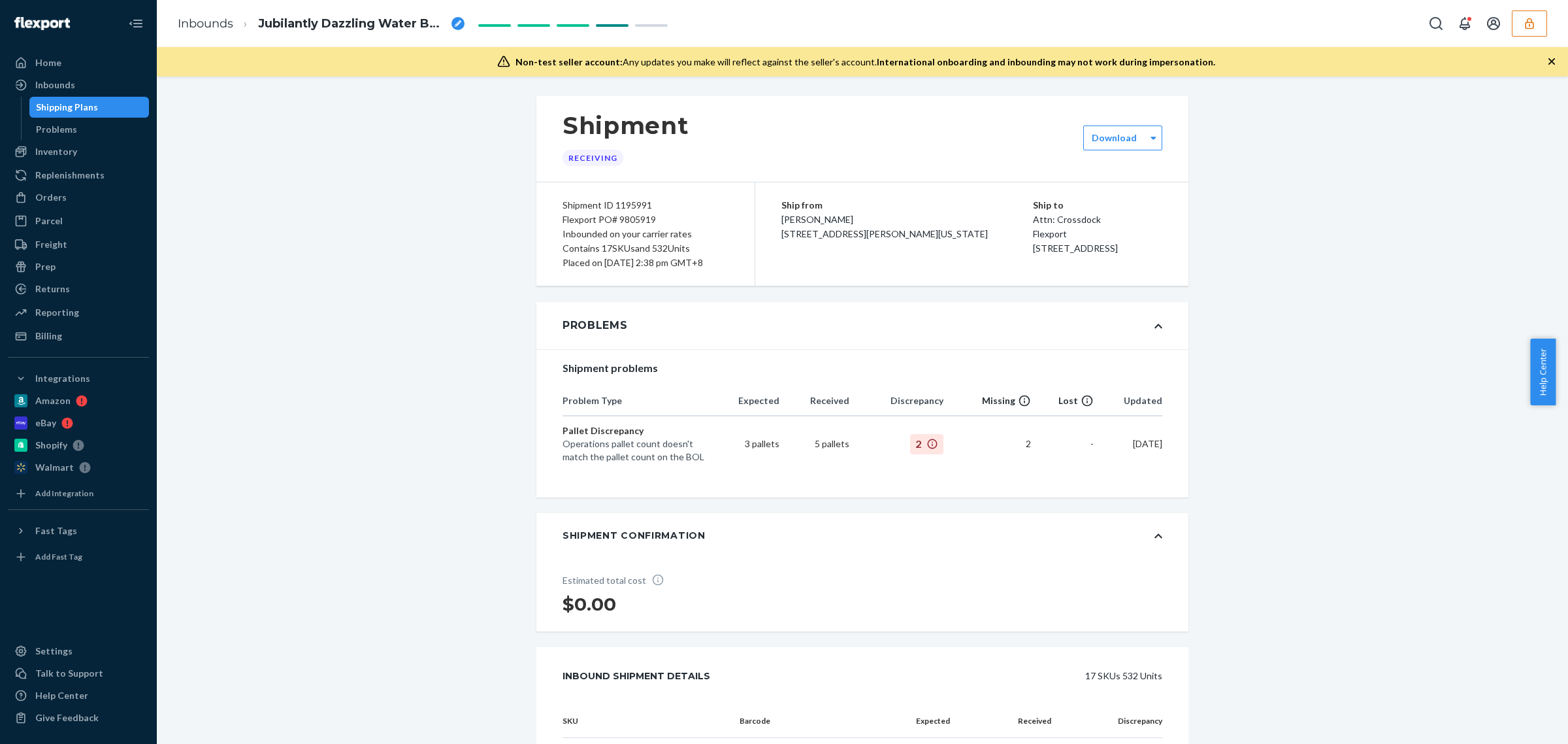
scroll to position [0, 0]
click at [624, 220] on div "Flexport PO# 9805919" at bounding box center [646, 220] width 166 height 14
copy div "9805919"
click at [1526, 32] on button "button" at bounding box center [1530, 24] width 35 height 26
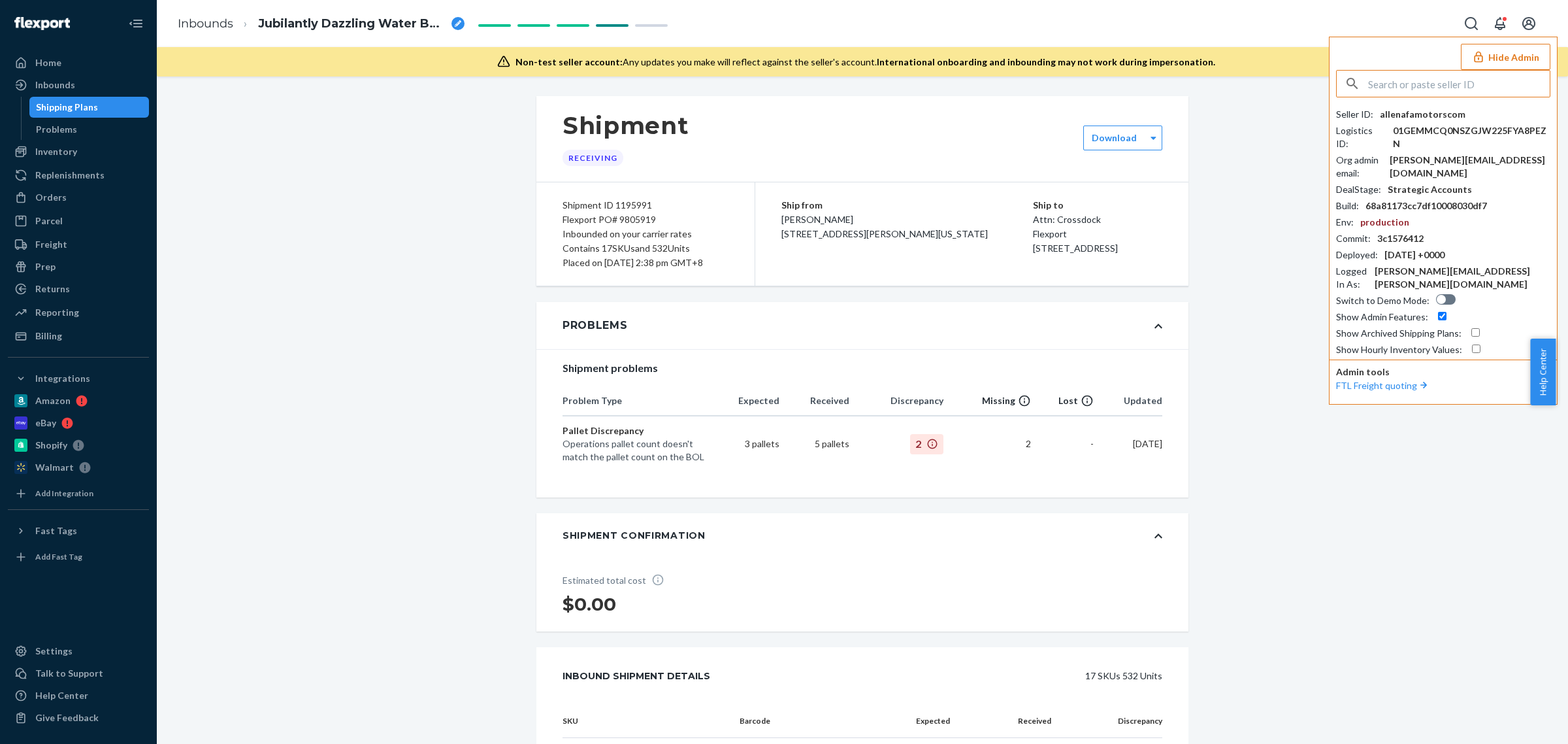
click at [1412, 123] on div "Seller ID : allenafamotorscom Logistics ID : 01GEMMCQ0NSZGJW225FYA8PEZN Org adm…" at bounding box center [1443, 232] width 214 height 249
click at [1413, 118] on div "allenafamotorscom" at bounding box center [1423, 114] width 86 height 13
copy div "allenafamotorscom"
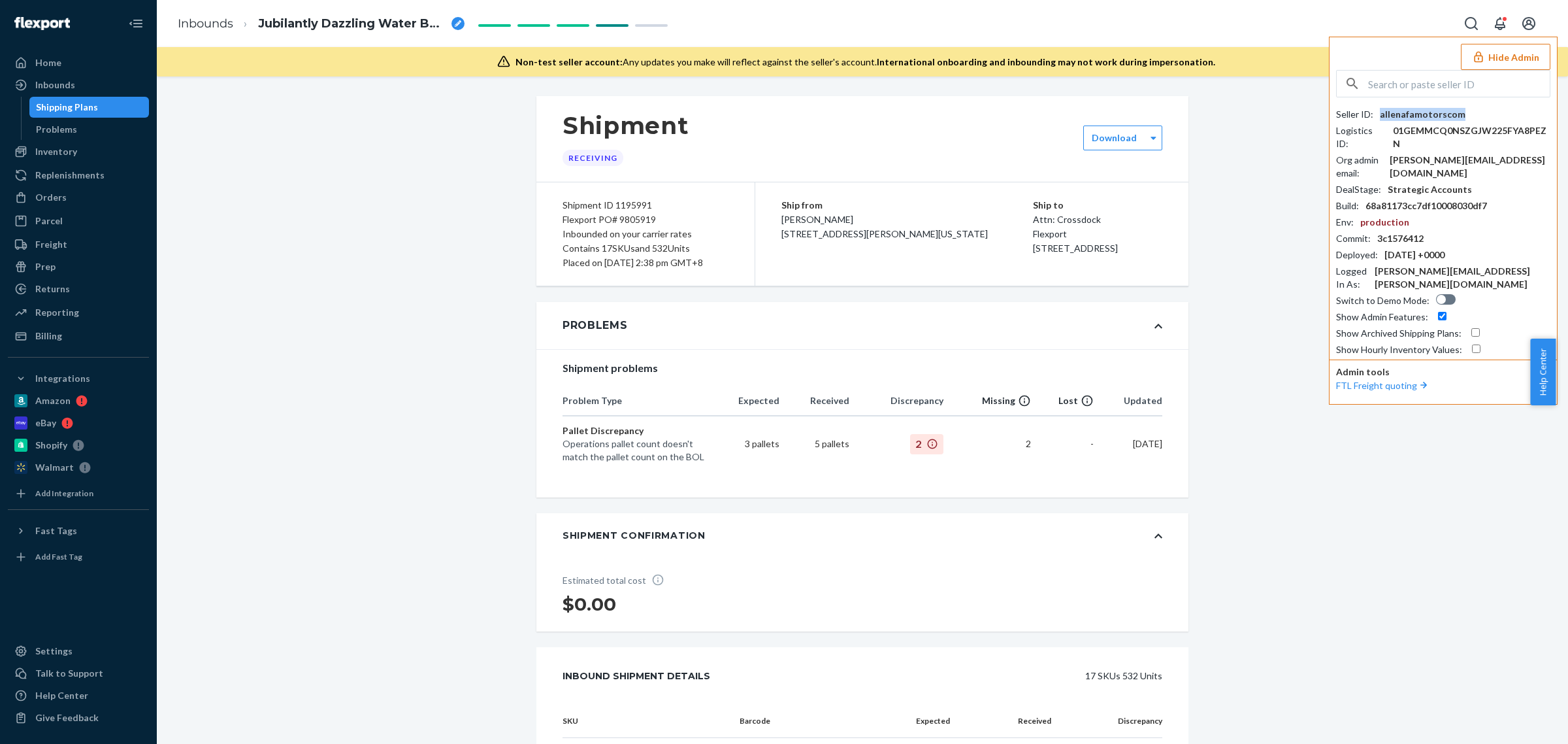
click at [1493, 92] on input "text" at bounding box center [1460, 84] width 182 height 26
paste input "babieskeagmailcom"
type input "babieskeagmailcom"
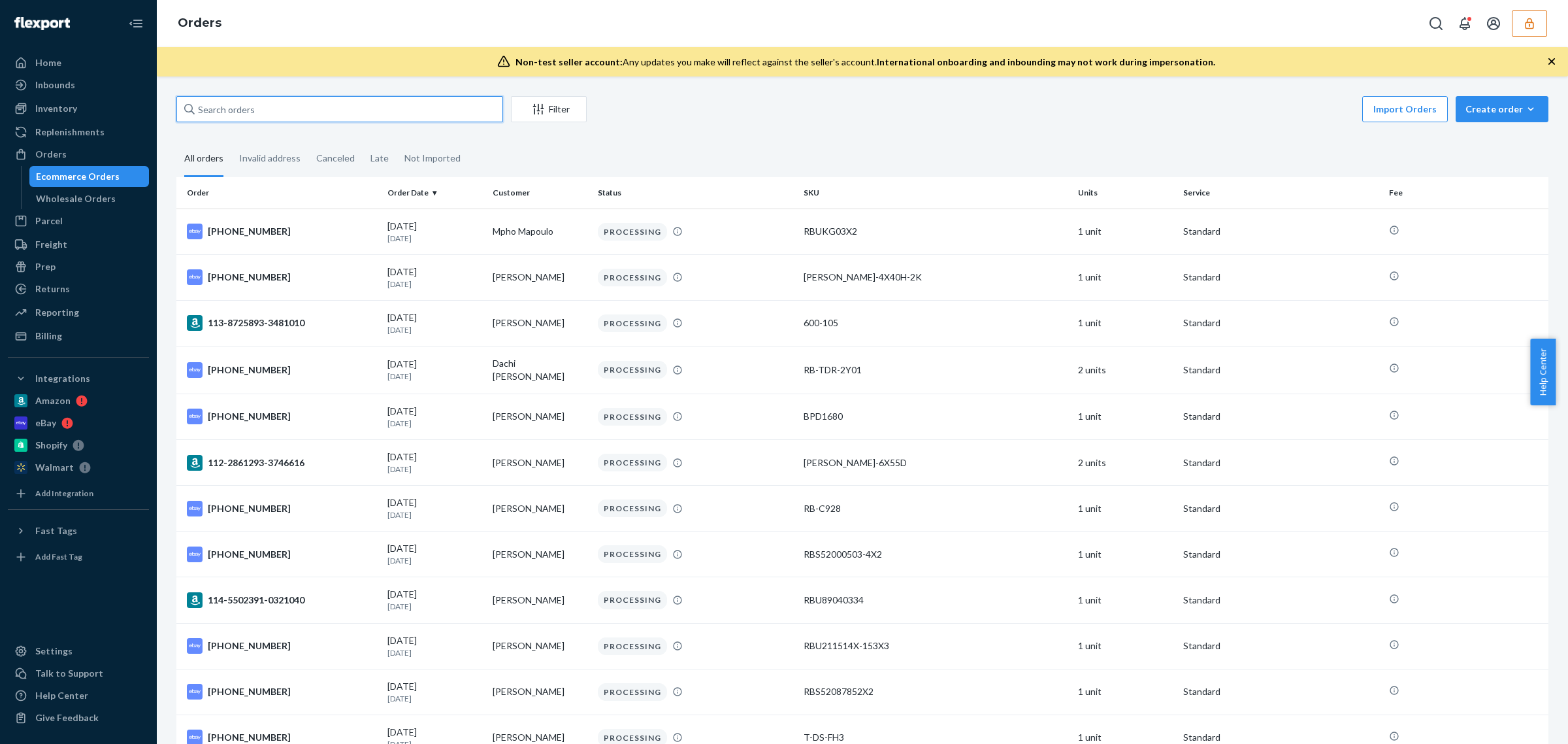
click at [432, 118] on input "text" at bounding box center [340, 109] width 326 height 26
paste input "D63DPA8TWOT"
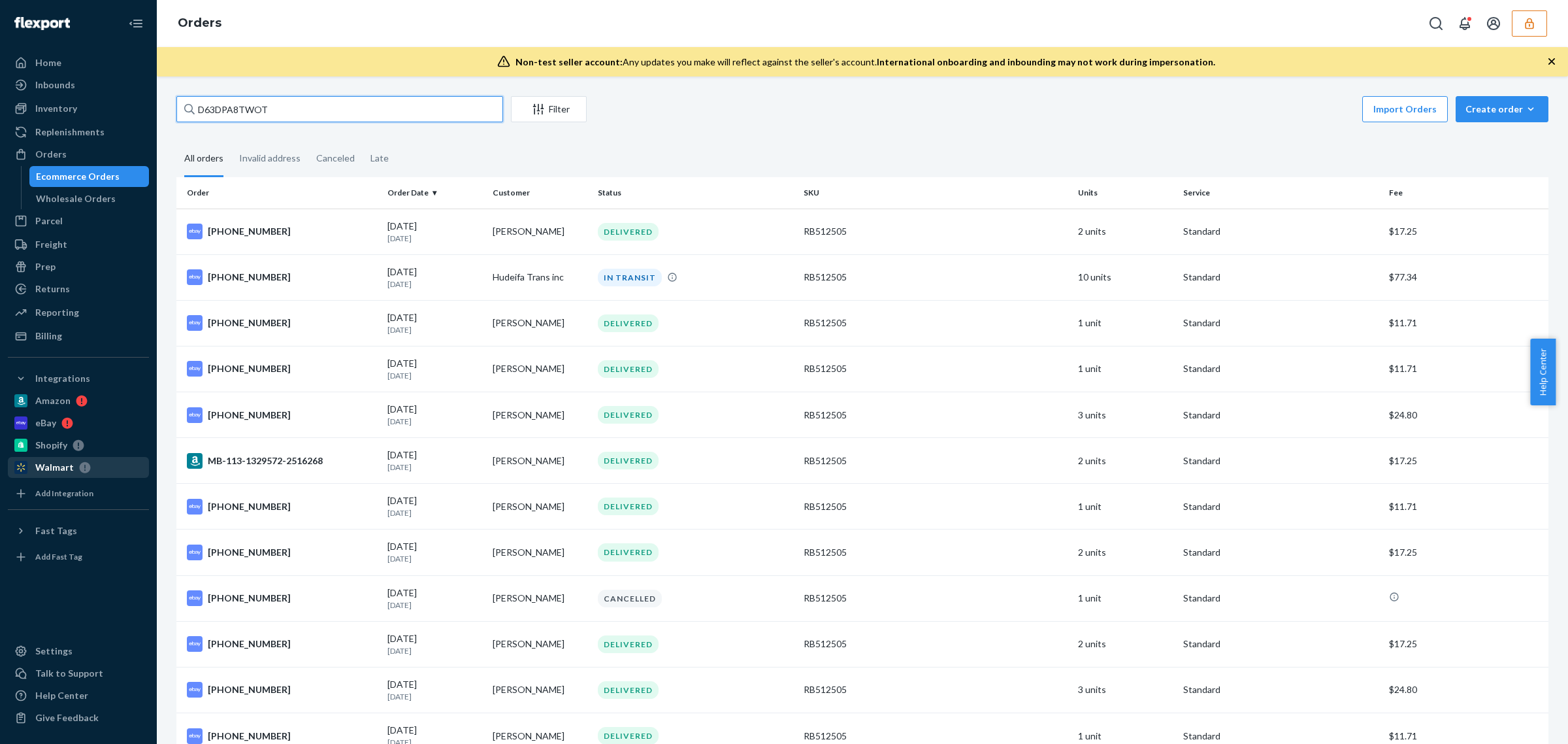
type input "D63DPA8TWOT"
click at [841, 144] on fieldset "All orders Invalid address Canceled Late" at bounding box center [863, 158] width 1372 height 36
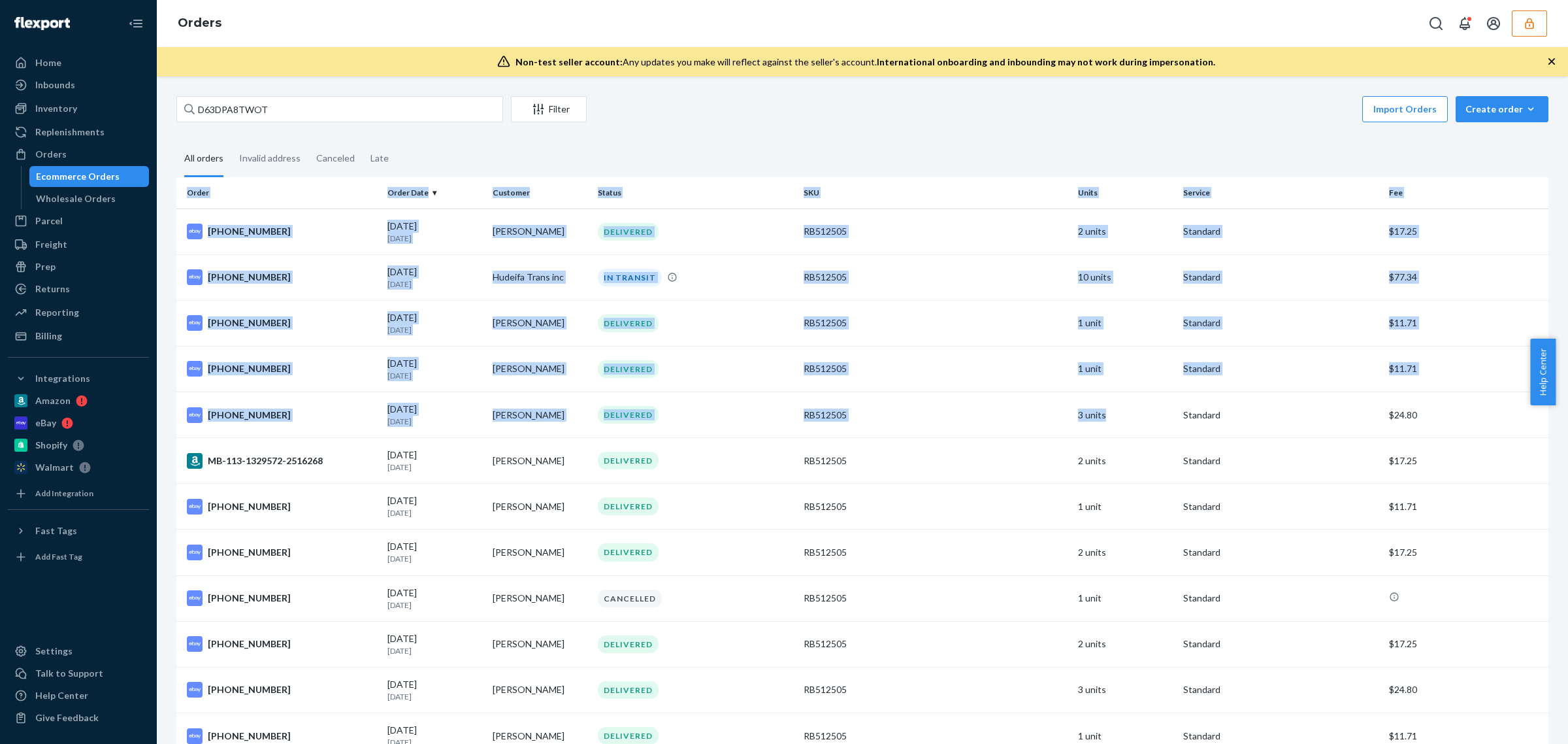
drag, startPoint x: 1123, startPoint y: 417, endPoint x: 183, endPoint y: 193, distance: 966.3
copy table "Order Order Date Customer Status SKU Units Service Fee [PHONE_NUMBER] [DATE] [D…"
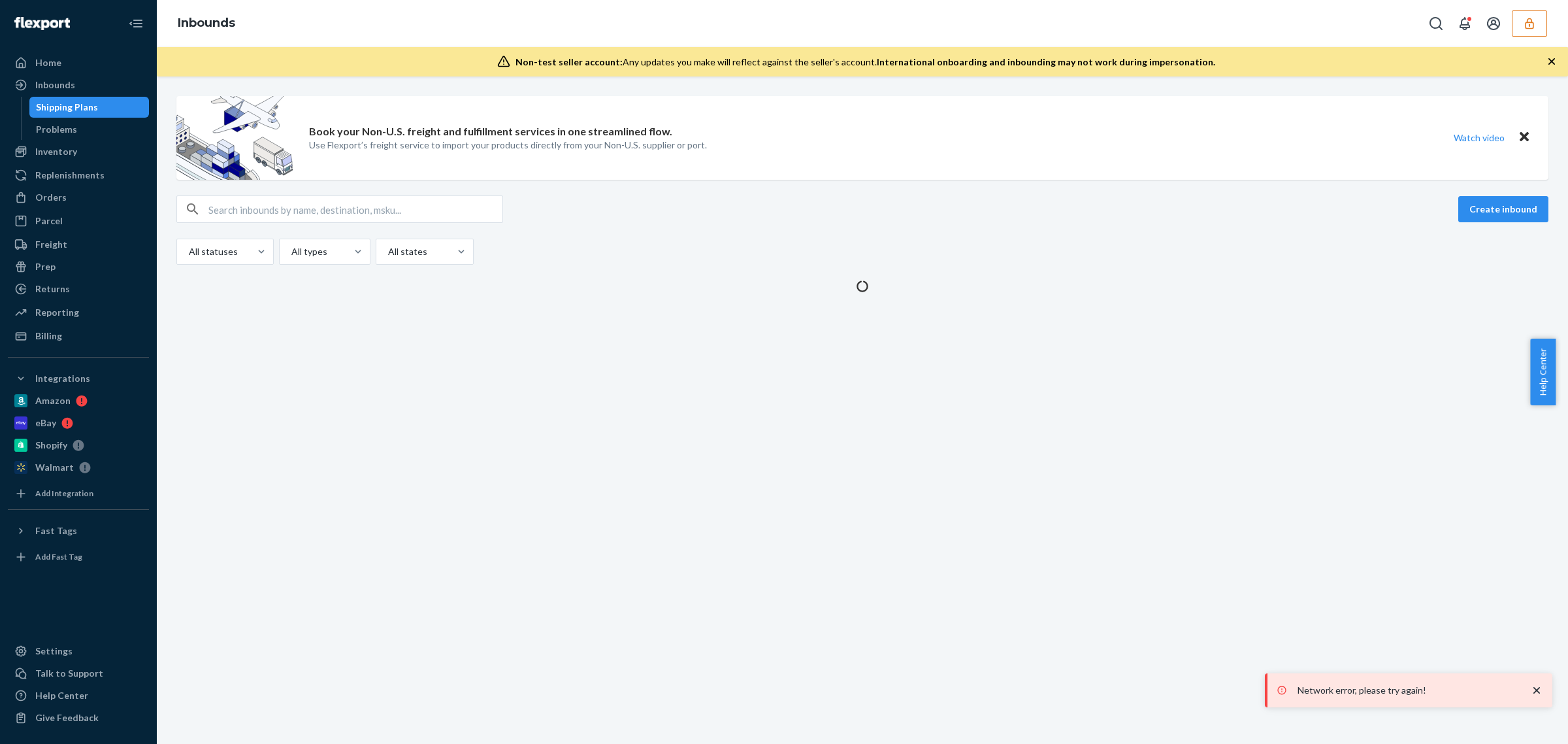
click at [1532, 32] on button "button" at bounding box center [1530, 24] width 35 height 26
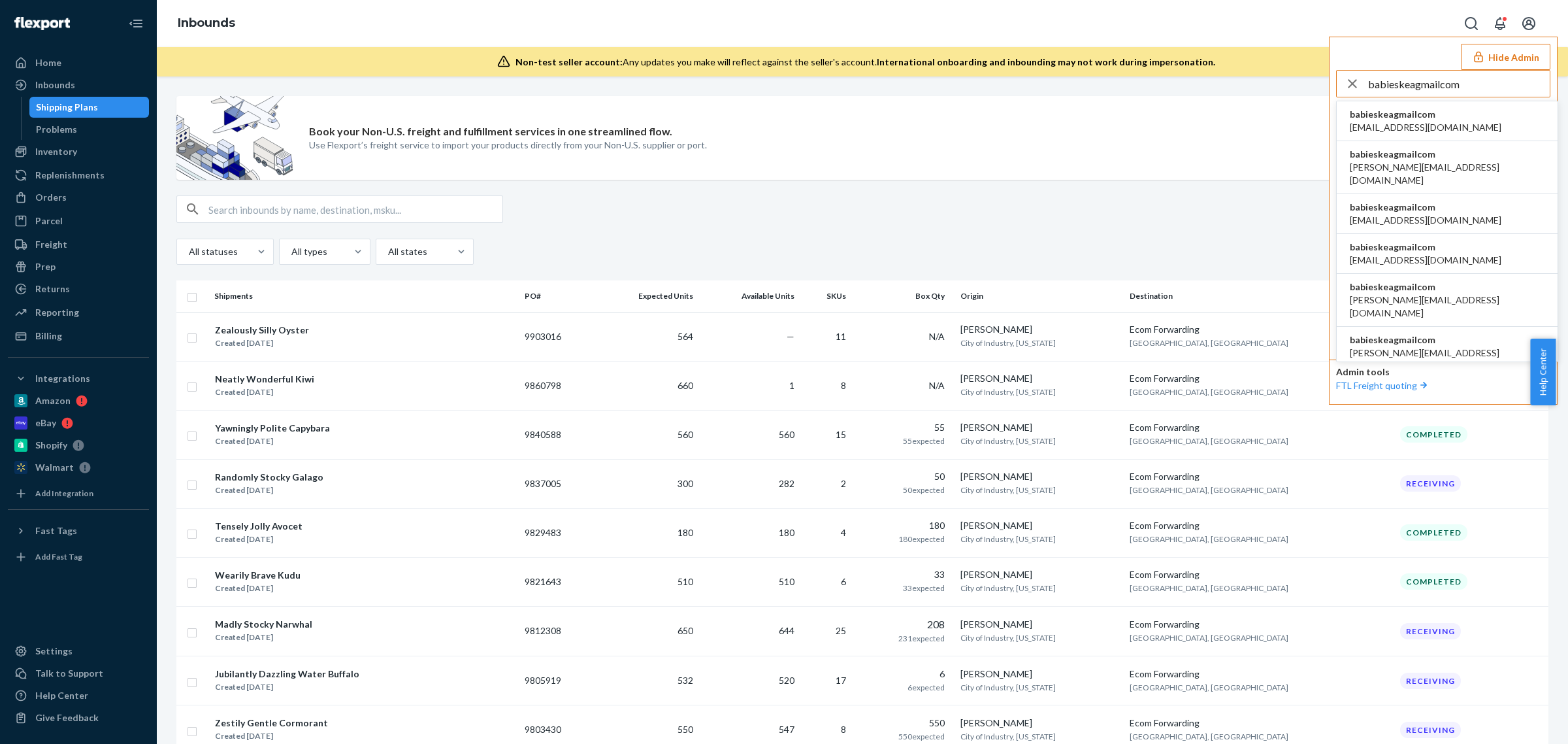
type input "babieskeagmailcom"
click at [1461, 120] on li "babieskeagmailcom babieskea@gmail.com" at bounding box center [1447, 122] width 220 height 40
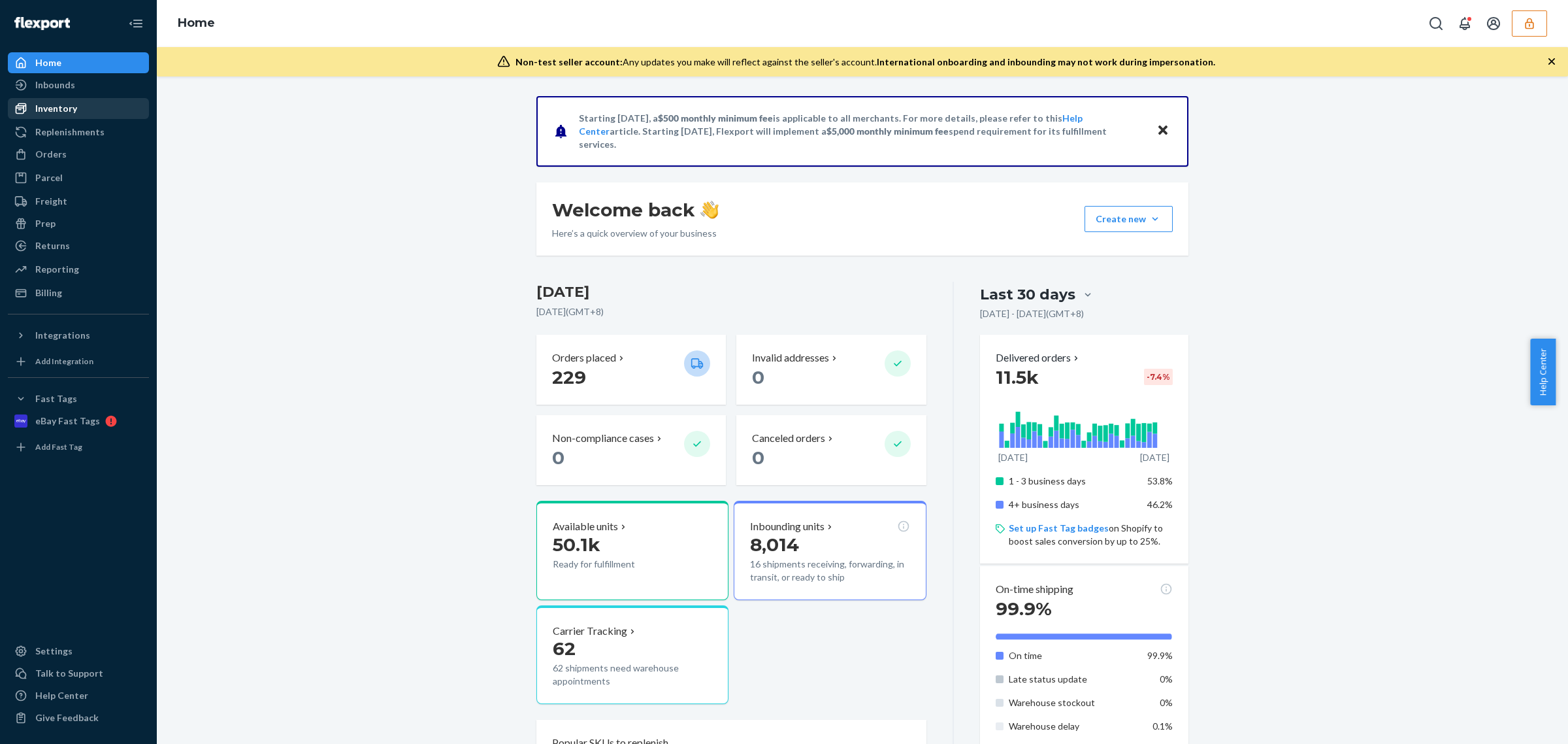
drag, startPoint x: 79, startPoint y: 108, endPoint x: 131, endPoint y: 112, distance: 52.2
click at [79, 108] on div "Inventory" at bounding box center [78, 108] width 138 height 18
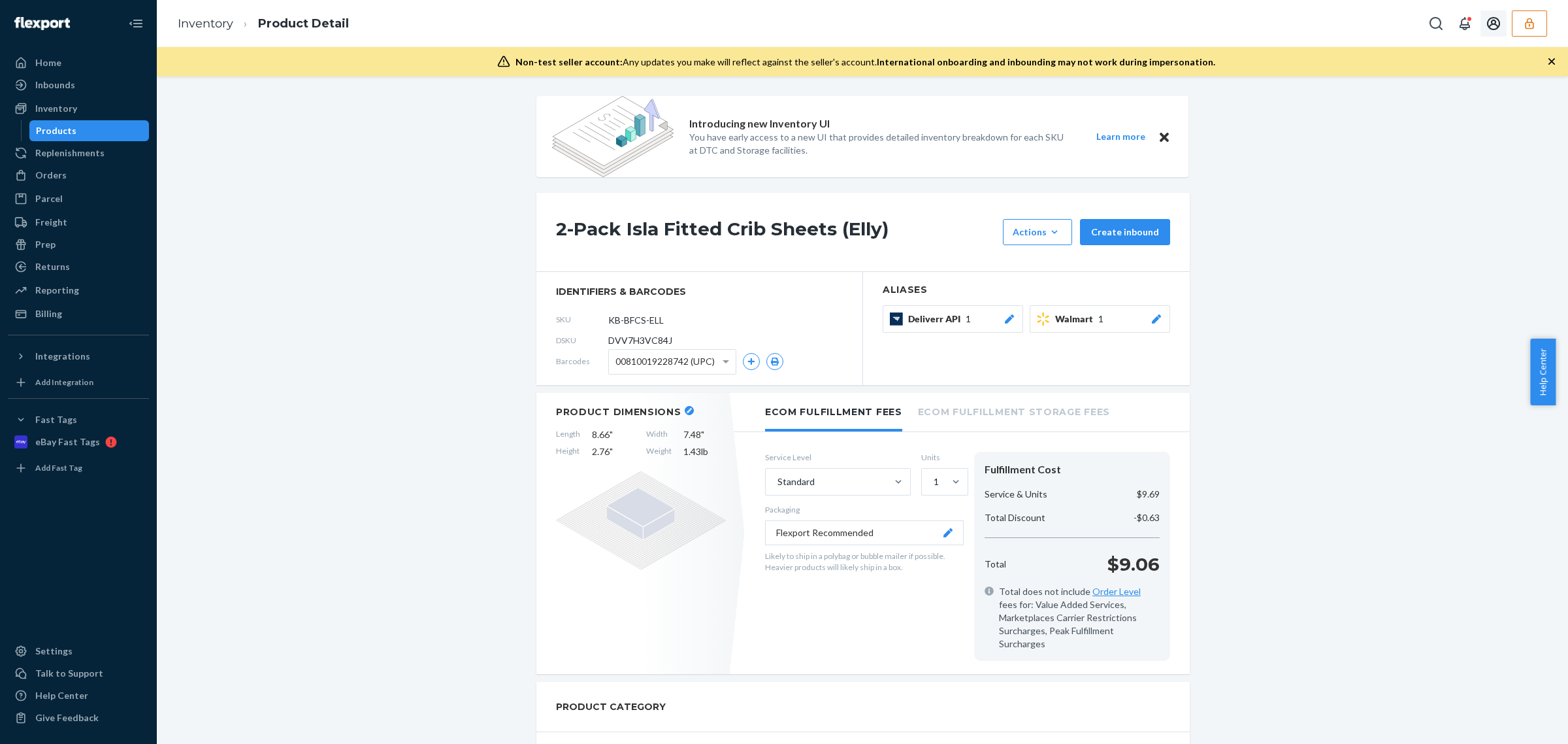
click at [1539, 27] on button "button" at bounding box center [1530, 24] width 35 height 26
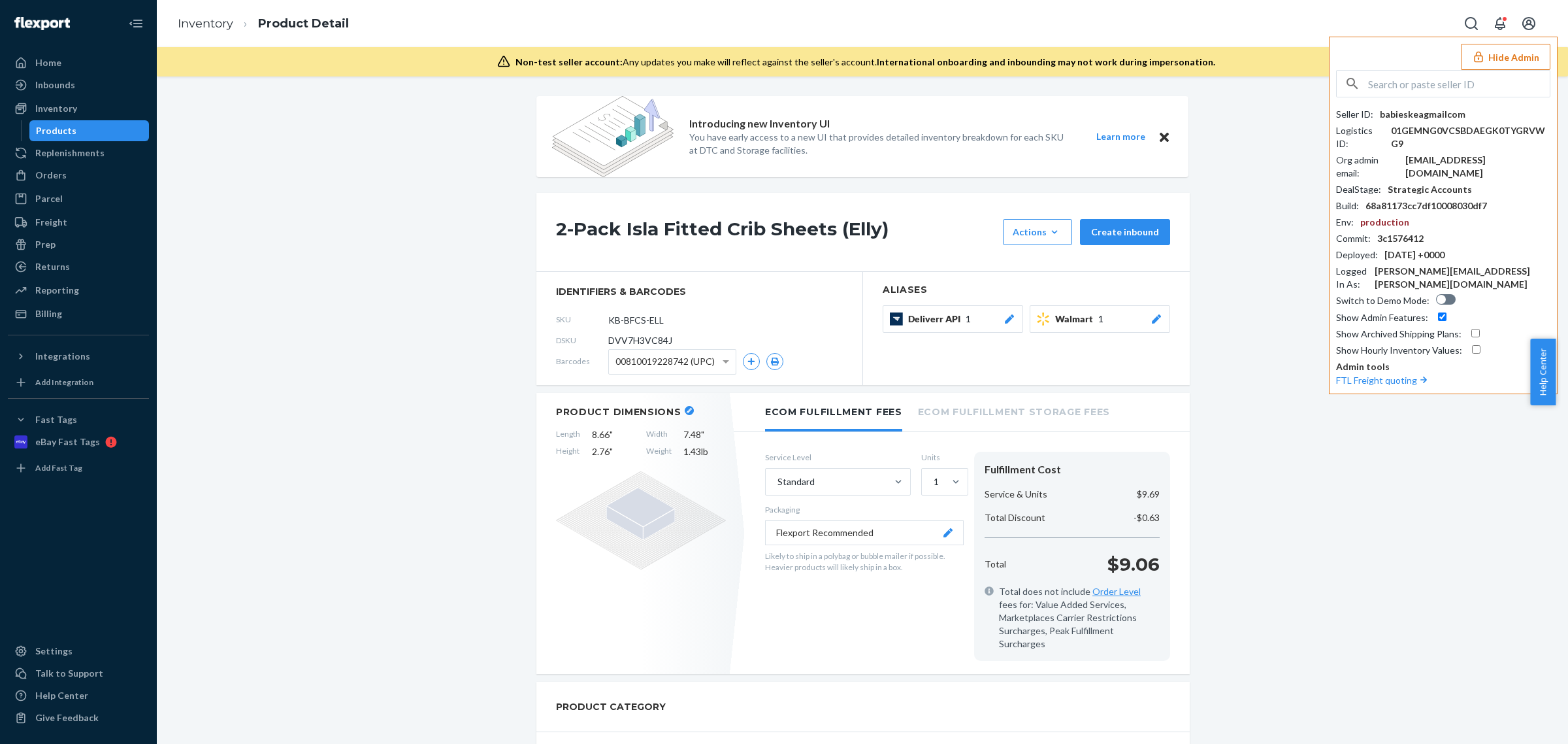
click at [1406, 122] on div "Seller ID : babieskeagmailcom Logistics ID : 01GEMNG0VCSBDAEGK0TYGRVWG9 Org adm…" at bounding box center [1443, 232] width 214 height 249
click at [1407, 113] on div "babieskeagmailcom" at bounding box center [1423, 114] width 86 height 13
copy div "babieskeagmailcom"
